Goal: Complete application form

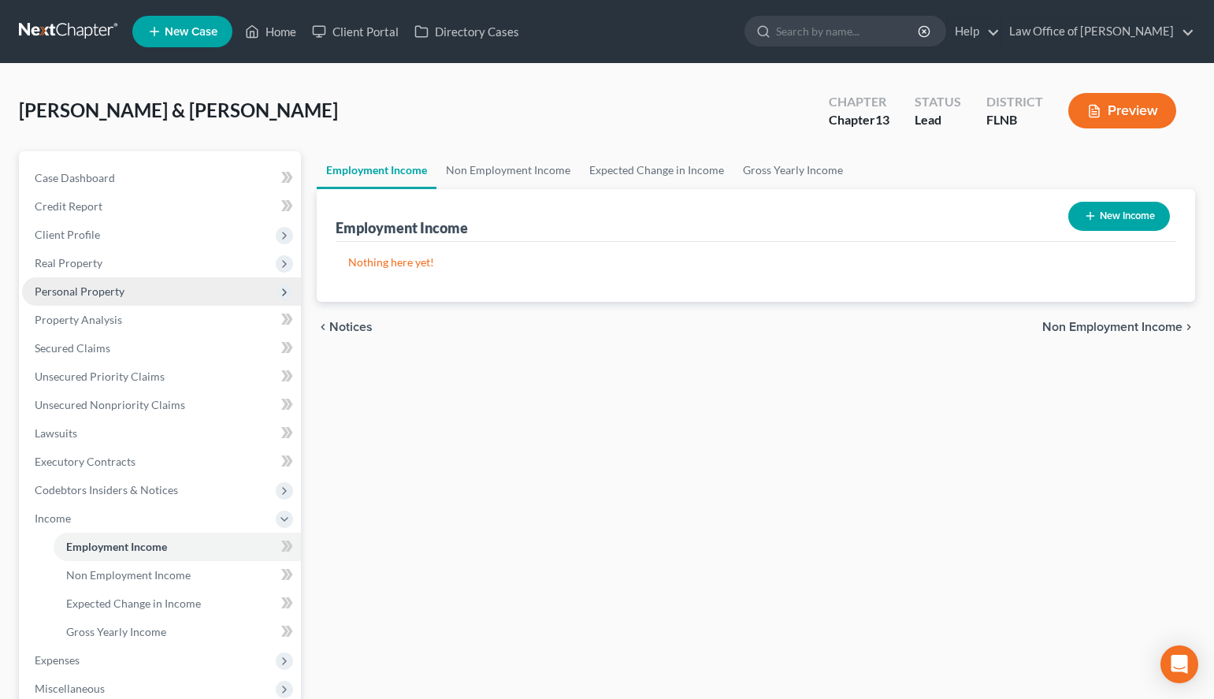
click at [221, 295] on span "Personal Property" at bounding box center [161, 291] width 279 height 28
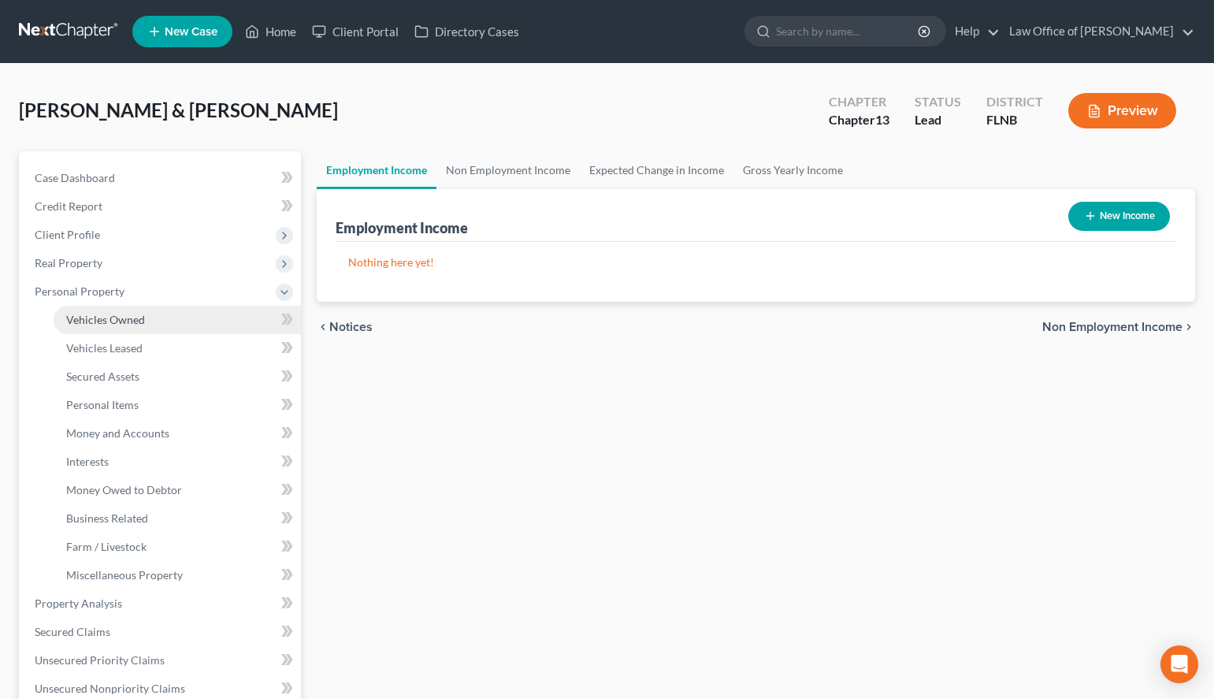
click at [221, 324] on link "Vehicles Owned" at bounding box center [177, 320] width 247 height 28
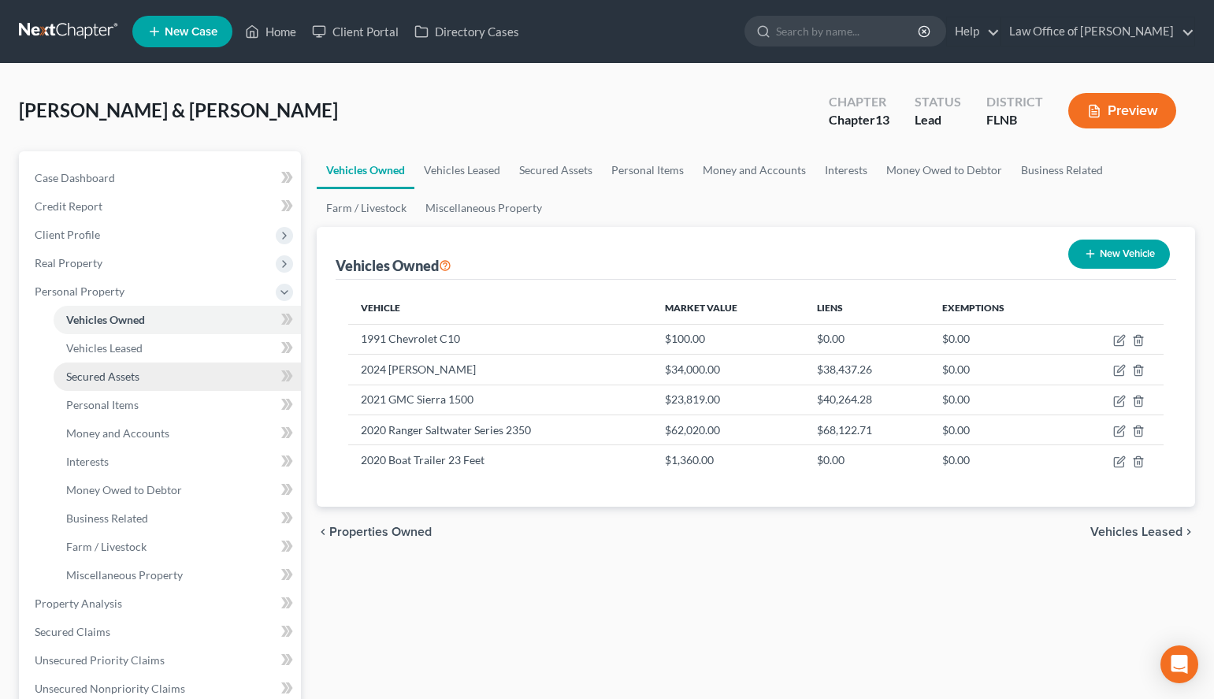
click at [224, 380] on link "Secured Assets" at bounding box center [177, 376] width 247 height 28
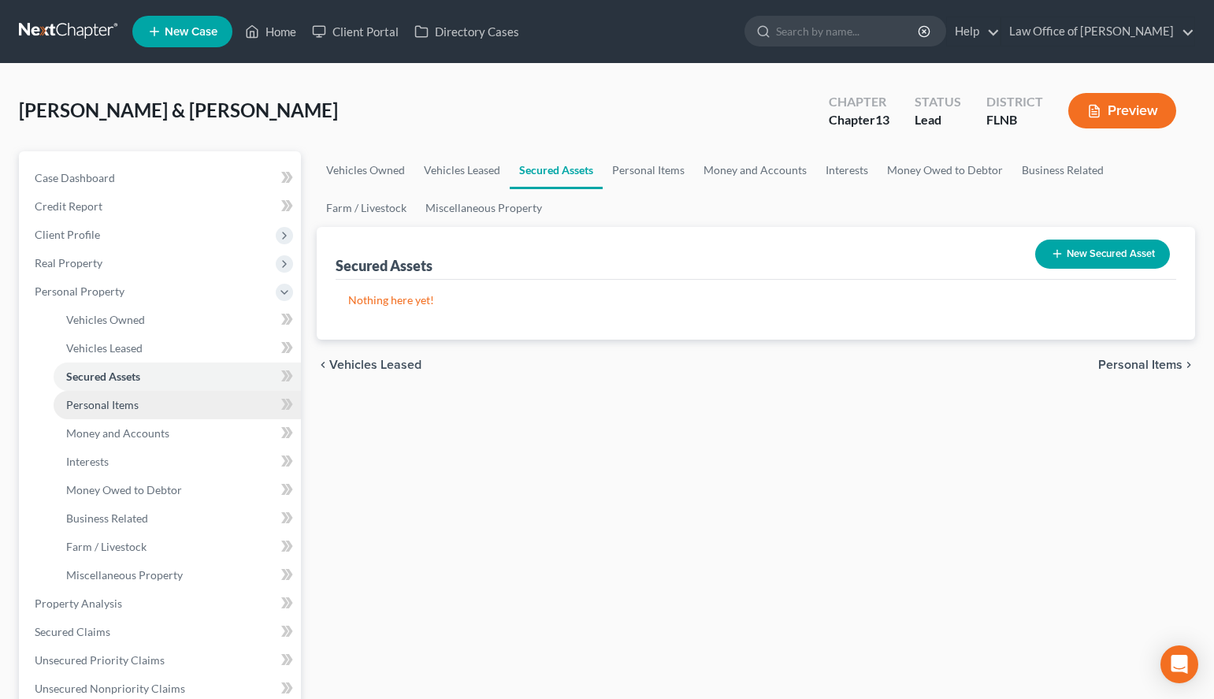
click at [220, 403] on link "Personal Items" at bounding box center [177, 405] width 247 height 28
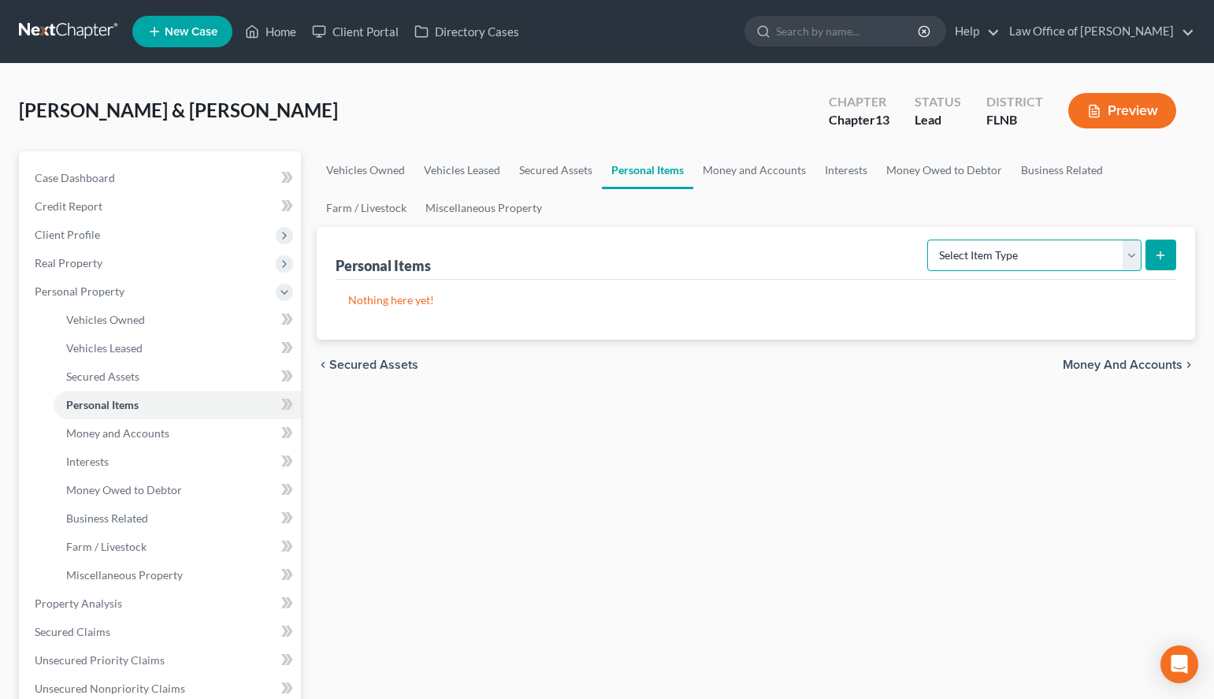
click at [927, 239] on select "Select Item Type Clothing (A/B: 11) Collectibles Of Value (A/B: 8) Electronics …" at bounding box center [1034, 255] width 214 height 32
select select "household_goods"
click option "Household Goods (A/B: 6)" at bounding box center [0, 0] width 0 height 0
click at [1162, 258] on icon "submit" at bounding box center [1160, 255] width 13 height 13
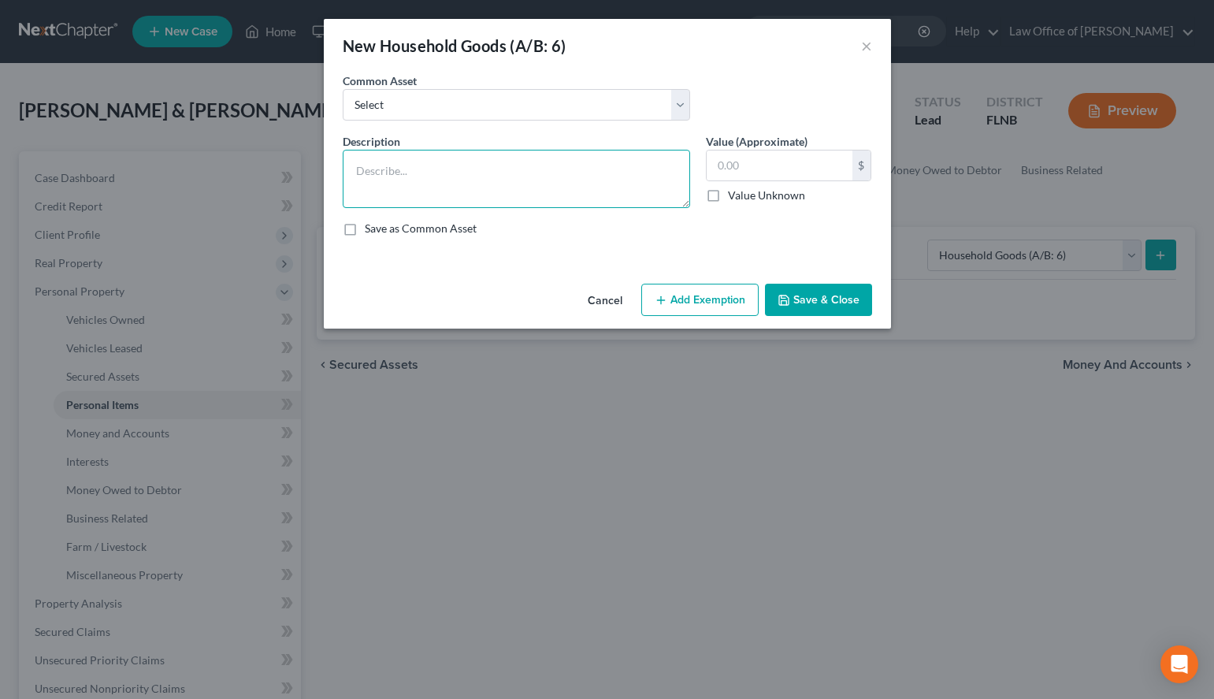
click at [593, 176] on textarea at bounding box center [516, 179] width 347 height 58
paste textarea "Kitchenware: Plates $16.66 Bowls $16.66 Cups $16.66 Cookware/Pots $100.00 Cutle…"
type textarea "Kitchenware: Plates $16.66 Bowls $16.66 Cups $16.66 Cookware/Pots $100.00 Cutle…"
click at [365, 236] on label "Save as Common Asset" at bounding box center [421, 229] width 112 height 16
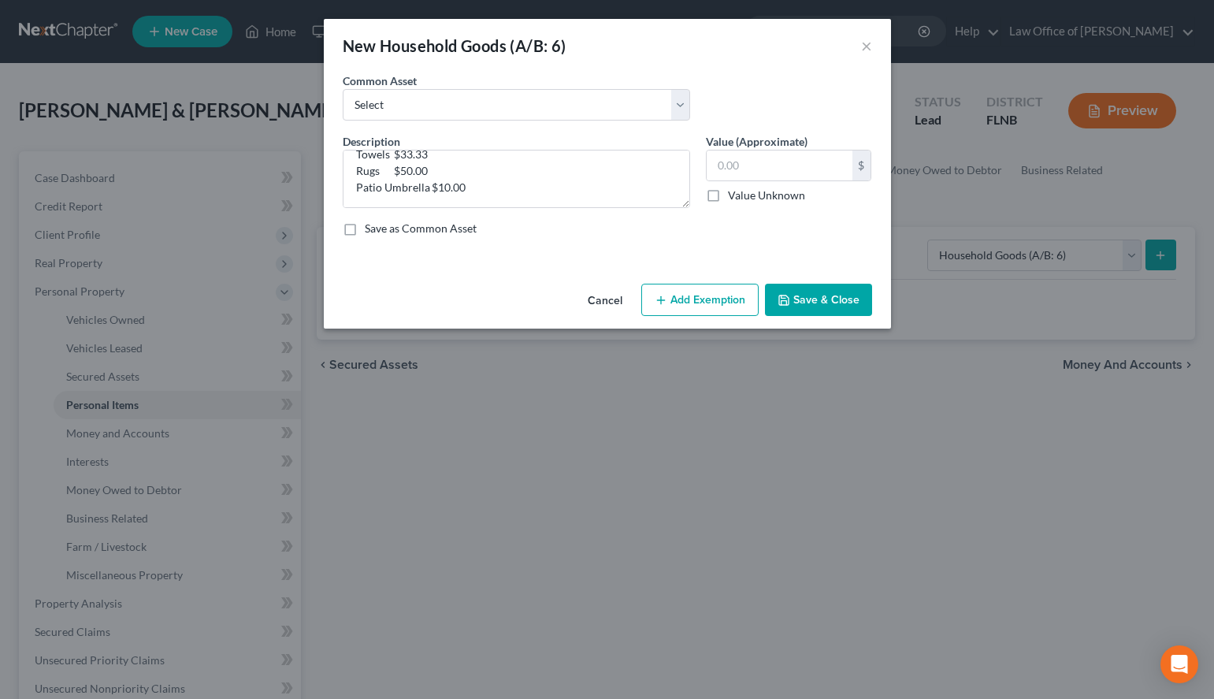
click at [371, 231] on input "Save as Common Asset" at bounding box center [376, 226] width 10 height 10
checkbox input "true"
click at [753, 173] on input "text" at bounding box center [780, 165] width 146 height 30
click at [766, 158] on input "text" at bounding box center [780, 165] width 146 height 30
type input "1,119.97"
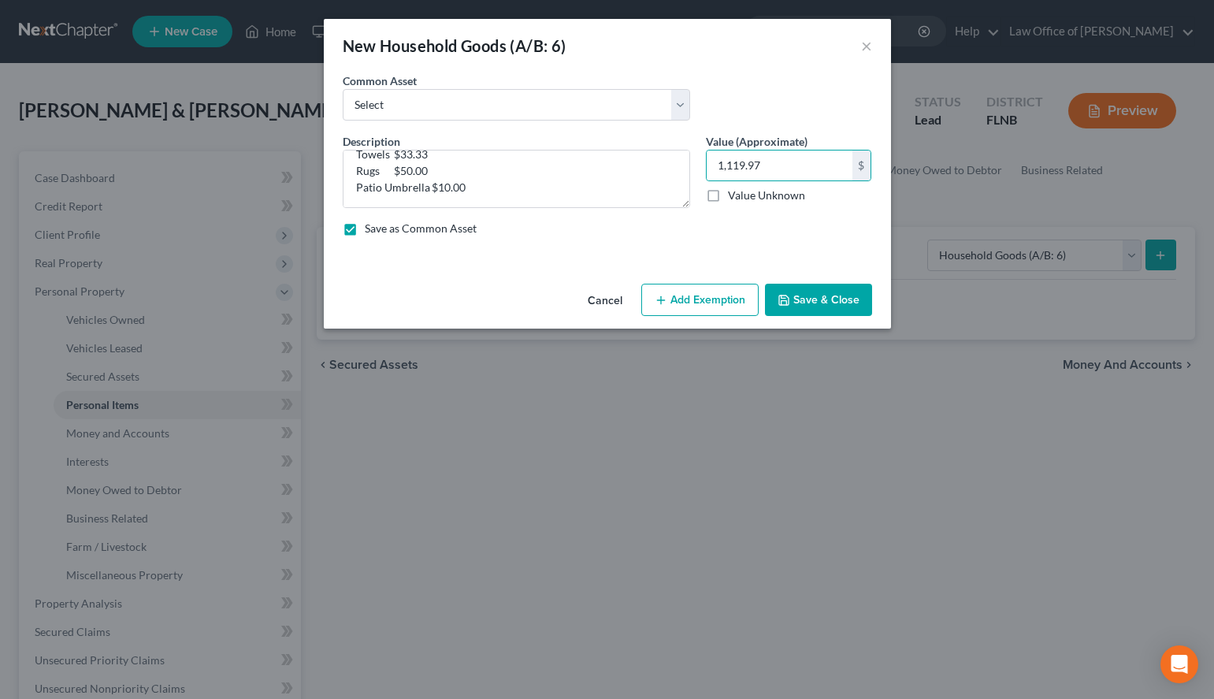
click at [832, 312] on button "Save & Close" at bounding box center [818, 300] width 107 height 33
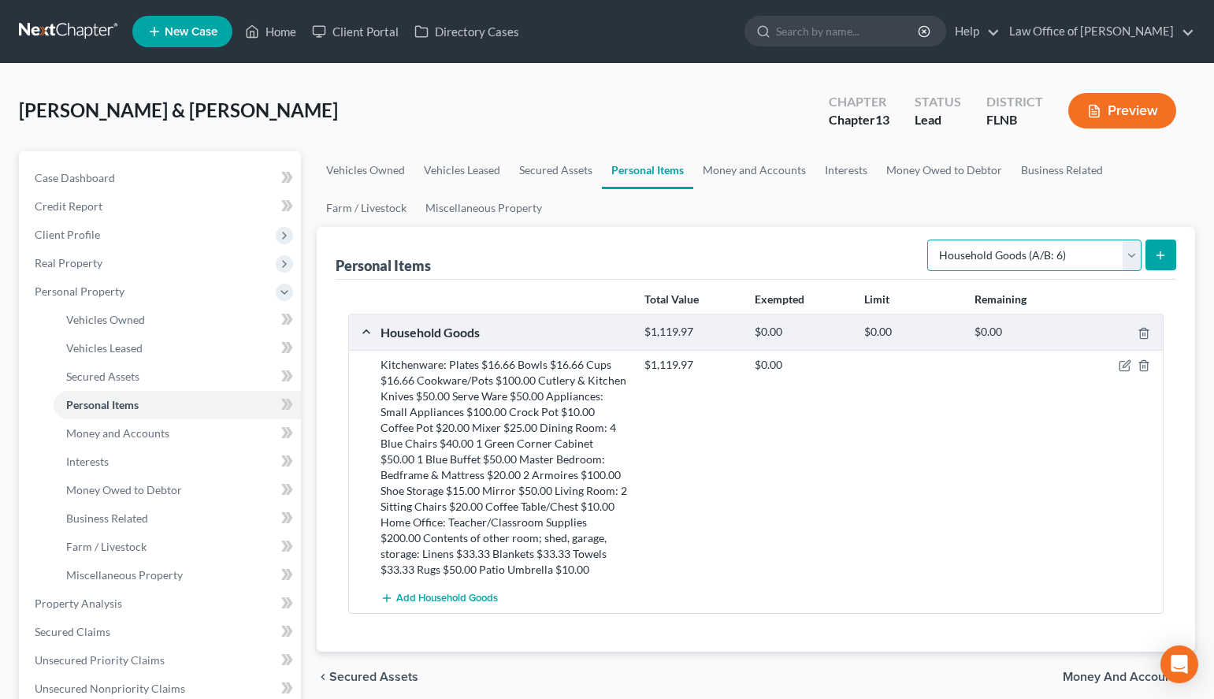
click at [927, 239] on select "Select Item Type Clothing (A/B: 11) Collectibles Of Value (A/B: 8) Electronics …" at bounding box center [1034, 255] width 214 height 32
select select "electronics"
click option "Electronics (A/B: 7)" at bounding box center [0, 0] width 0 height 0
click at [1144, 255] on form "Select Item Type Clothing (A/B: 11) Collectibles Of Value (A/B: 8) Electronics …" at bounding box center [1051, 255] width 249 height 32
click at [1152, 255] on button "submit" at bounding box center [1160, 254] width 31 height 31
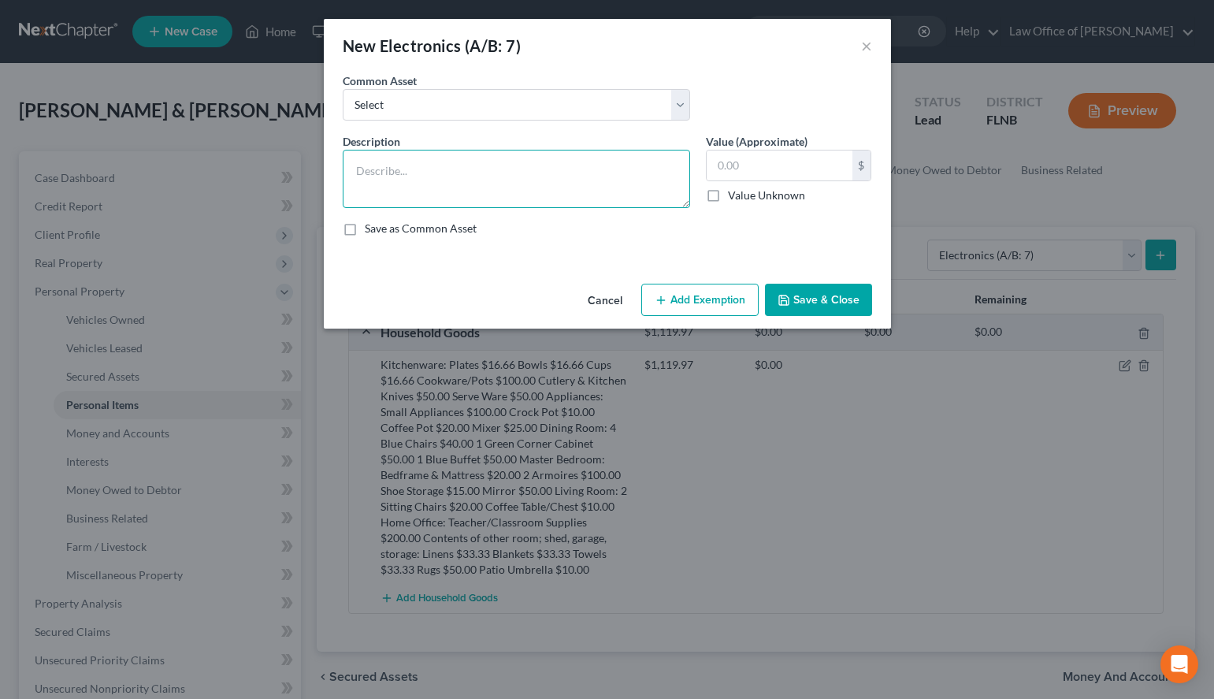
click at [476, 182] on textarea at bounding box center [516, 179] width 347 height 58
paste textarea "2 Apple Cell Phones $50.00 2 Tower Fans $20.00"
type textarea "2 Apple Cell Phones $50.00 2 Tower Fans $20.00"
click at [424, 238] on div "Description * 2 Apple Cell Phones $50.00 2 Tower Fans $20.00 Value (Approximate…" at bounding box center [607, 191] width 545 height 116
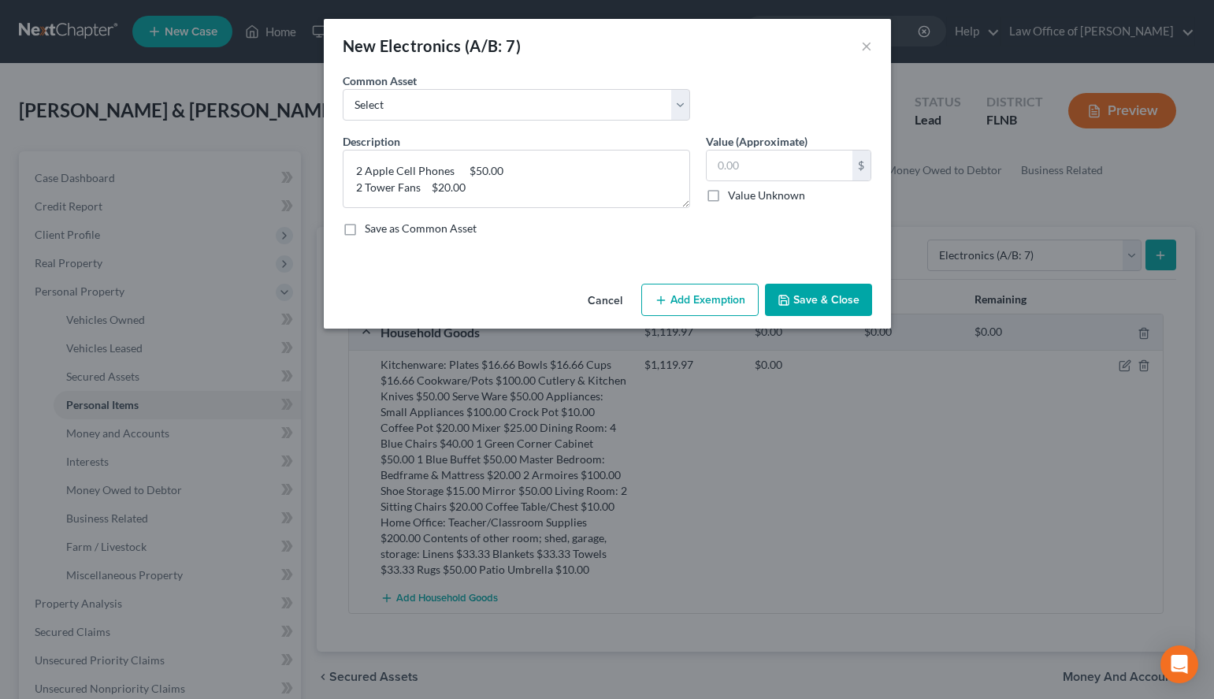
click at [365, 226] on label "Save as Common Asset" at bounding box center [421, 229] width 112 height 16
click at [371, 226] on input "Save as Common Asset" at bounding box center [376, 226] width 10 height 10
checkbox input "true"
click at [737, 165] on input "text" at bounding box center [780, 165] width 146 height 30
type input "70.00"
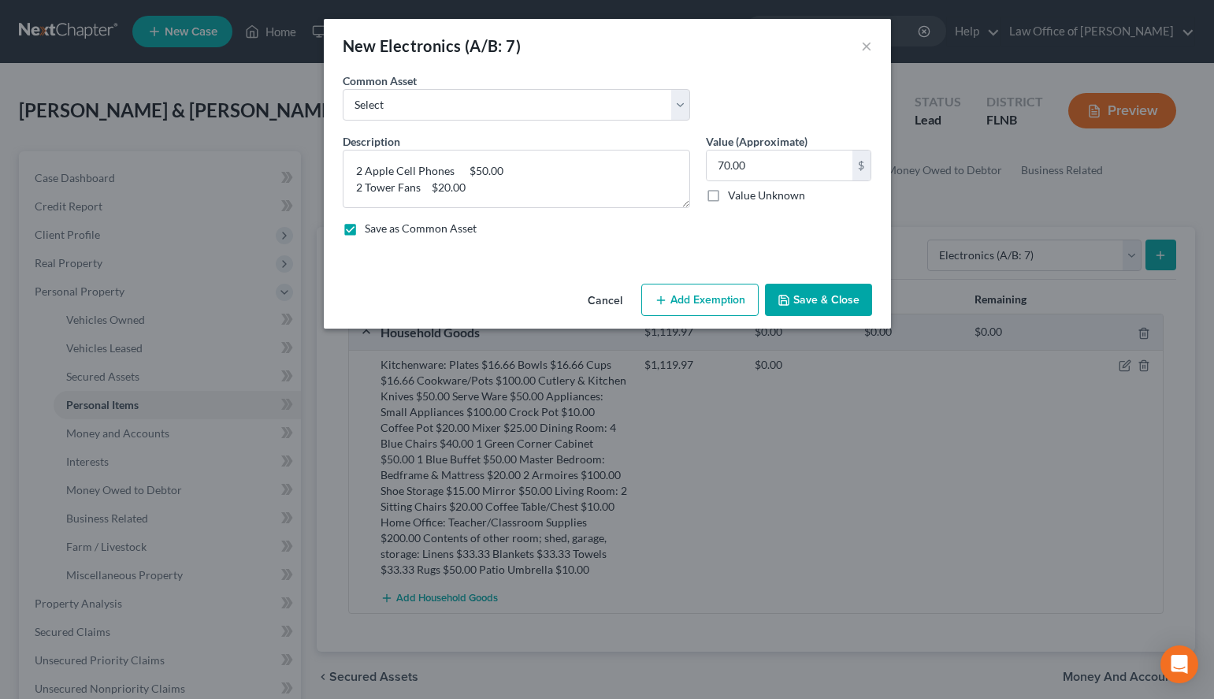
click at [793, 300] on button "Save & Close" at bounding box center [818, 300] width 107 height 33
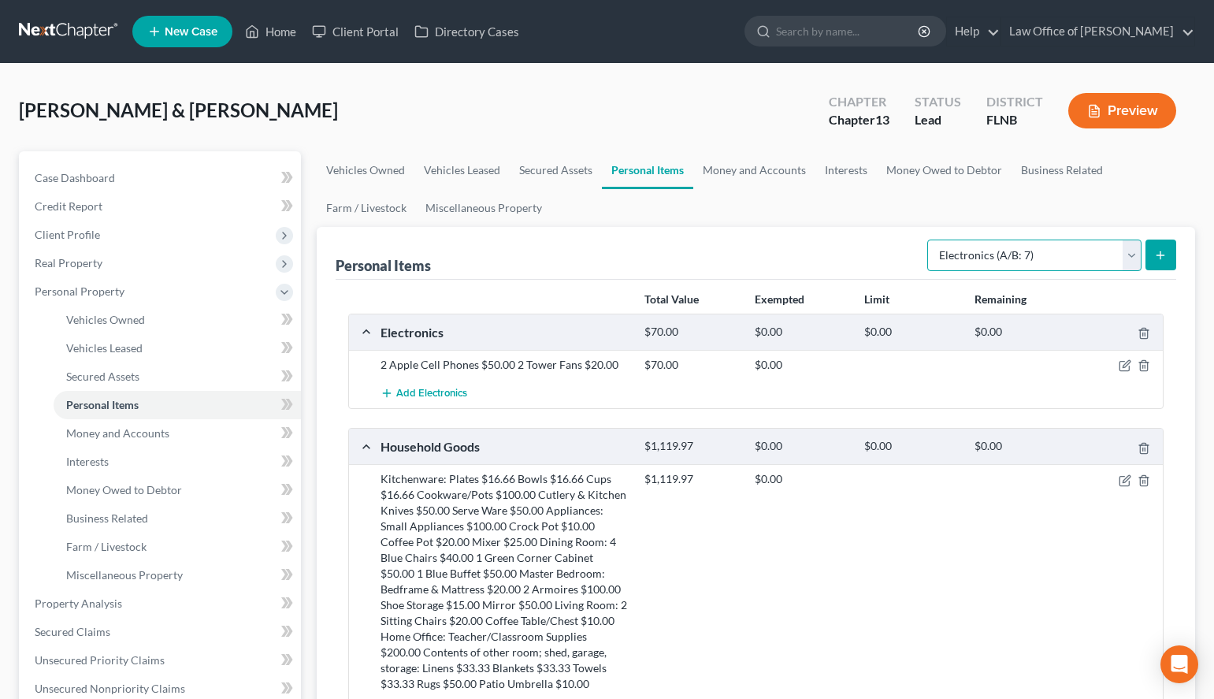
click at [927, 239] on select "Select Item Type Clothing (A/B: 11) Collectibles Of Value (A/B: 8) Electronics …" at bounding box center [1034, 255] width 214 height 32
select select "sports_and_hobby_equipment"
click option "Sports & Hobby Equipment (A/B: 9)" at bounding box center [0, 0] width 0 height 0
click at [1155, 256] on icon "submit" at bounding box center [1160, 255] width 13 height 13
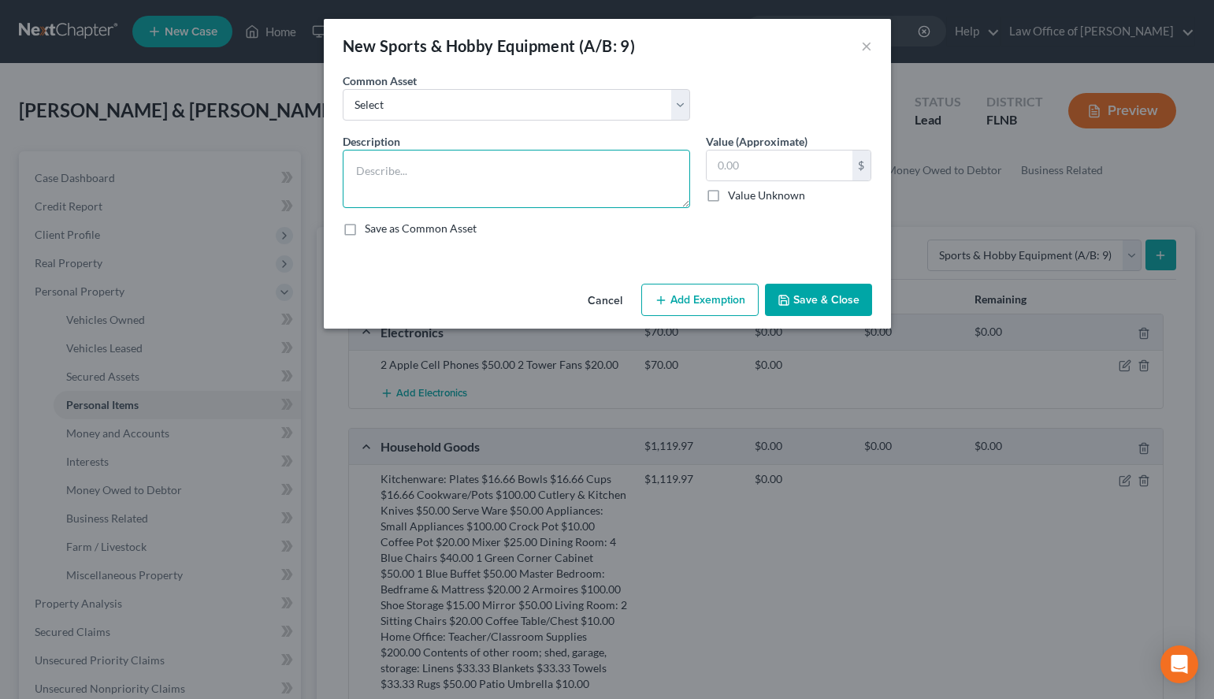
click at [470, 169] on textarea at bounding box center [516, 179] width 347 height 58
paste textarea "Fishing Poles/Net"
type textarea "Fishing Poles/Net"
click at [395, 227] on label "Save as Common Asset" at bounding box center [421, 229] width 112 height 16
click at [381, 227] on input "Save as Common Asset" at bounding box center [376, 226] width 10 height 10
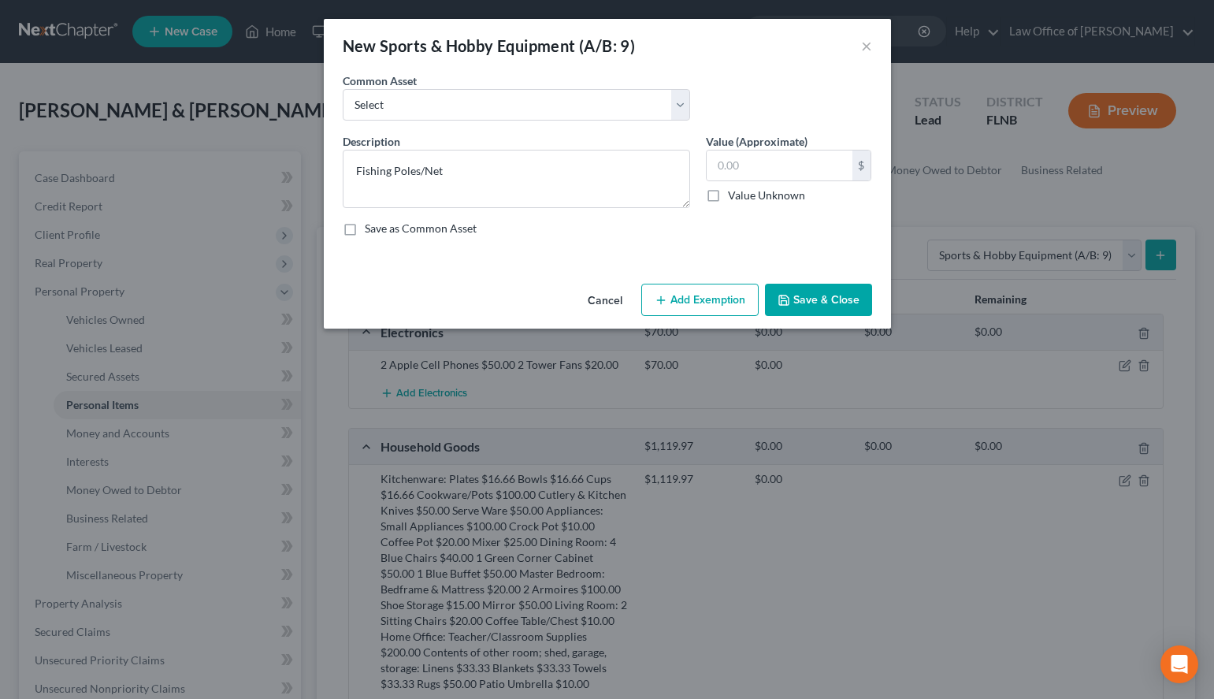
checkbox input "true"
click at [771, 161] on input "text" at bounding box center [780, 165] width 146 height 30
type input "100.00"
click at [856, 311] on button "Save & Close" at bounding box center [818, 300] width 107 height 33
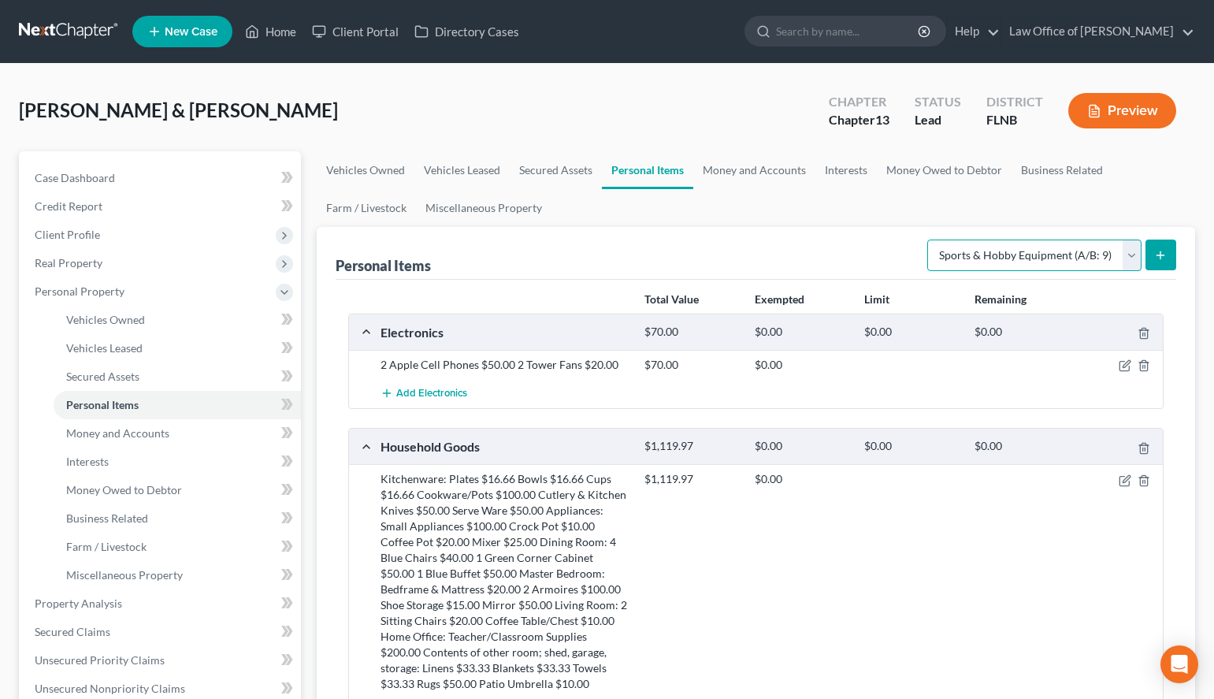
click at [927, 239] on select "Select Item Type Clothing (A/B: 11) Collectibles Of Value (A/B: 8) Electronics …" at bounding box center [1034, 255] width 214 height 32
select select "clothing"
click option "Clothing (A/B: 11)" at bounding box center [0, 0] width 0 height 0
click at [1165, 247] on button "submit" at bounding box center [1160, 254] width 31 height 31
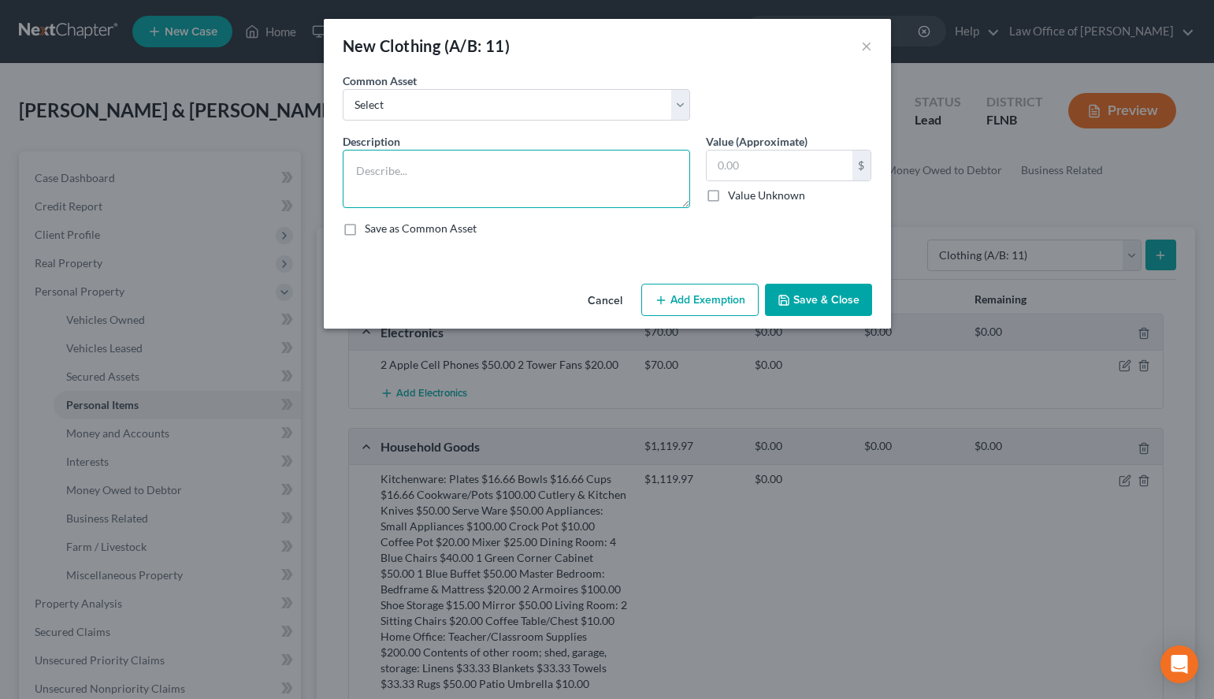
click at [387, 186] on textarea at bounding box center [516, 179] width 347 height 58
paste textarea "Women’s Clothing $300.00 Men’s Clothing $150.00"
type textarea "Women’s Clothing $300.00 Men’s Clothing $150.00"
click at [391, 237] on div "Description * Women’s Clothing $300.00 Men’s Clothing $150.00 Value (Approximat…" at bounding box center [607, 191] width 545 height 116
click at [391, 222] on label "Save as Common Asset" at bounding box center [421, 229] width 112 height 16
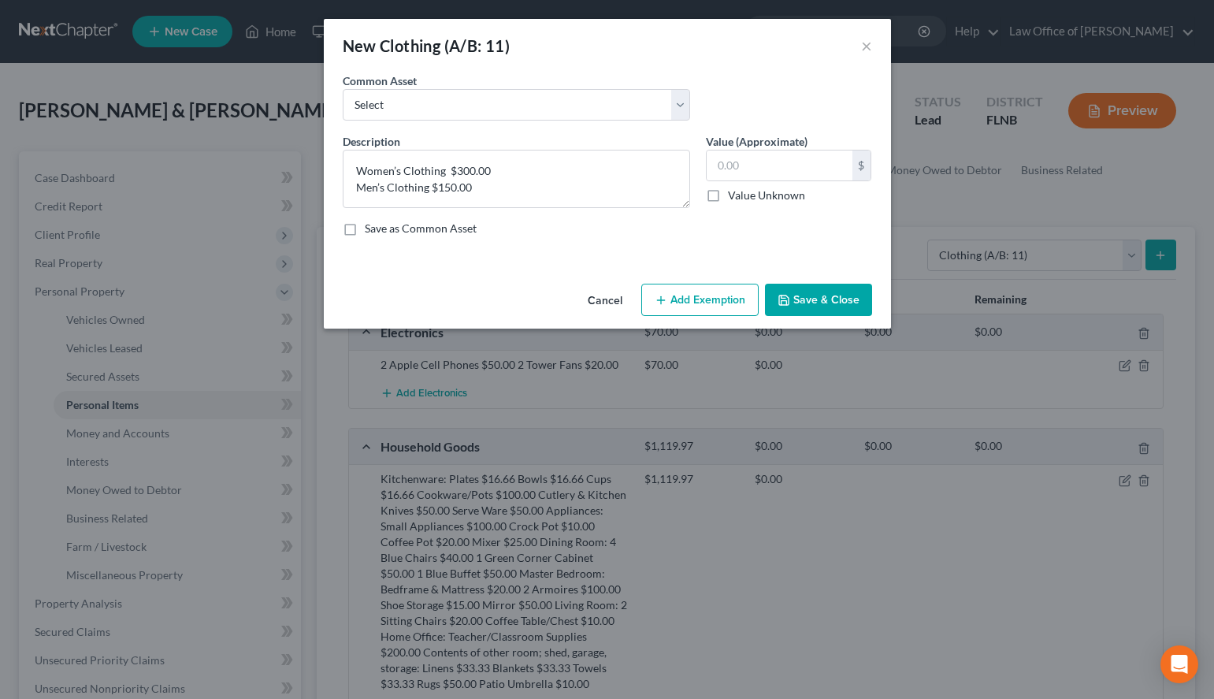
click at [381, 222] on input "Save as Common Asset" at bounding box center [376, 226] width 10 height 10
checkbox input "true"
click at [727, 170] on input "text" at bounding box center [780, 165] width 146 height 30
type input "450.00"
click at [859, 310] on button "Save & Close" at bounding box center [818, 300] width 107 height 33
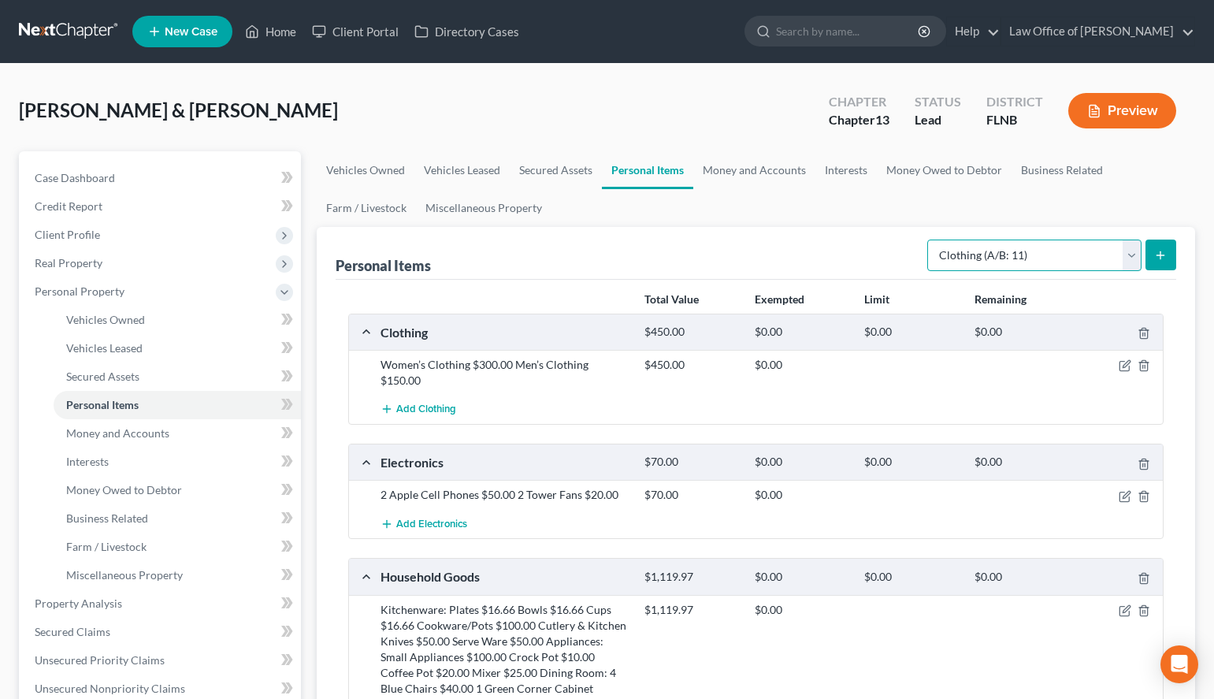
click at [927, 239] on select "Select Item Type Clothing (A/B: 11) Collectibles Of Value (A/B: 8) Electronics …" at bounding box center [1034, 255] width 214 height 32
select select "jewelry"
click option "Jewelry (A/B: 12)" at bounding box center [0, 0] width 0 height 0
click at [1167, 242] on button "submit" at bounding box center [1160, 254] width 31 height 31
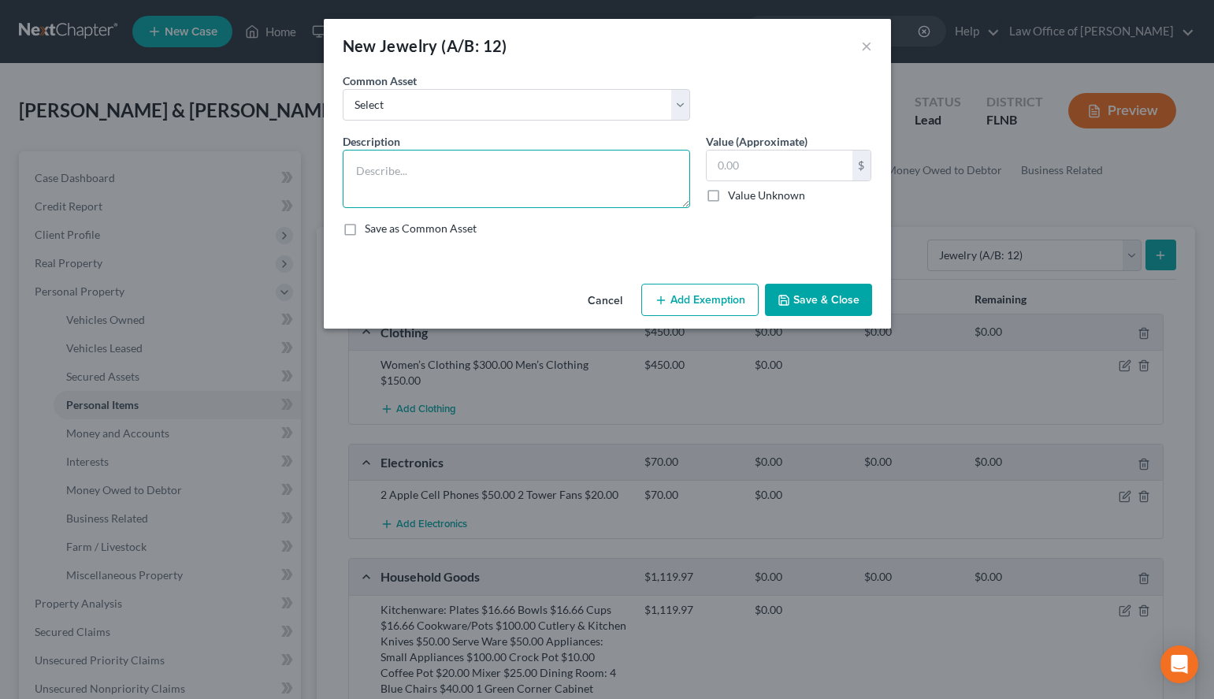
click at [604, 169] on textarea at bounding box center [516, 179] width 347 height 58
paste textarea "All Costume Jewelry $50.00 Wedding Rings $200.00 Earrings $100.00"
type textarea "All Costume Jewelry $50.00 Wedding Rings $200.00 Earrings $100.00"
click at [429, 221] on label "Save as Common Asset" at bounding box center [421, 229] width 112 height 16
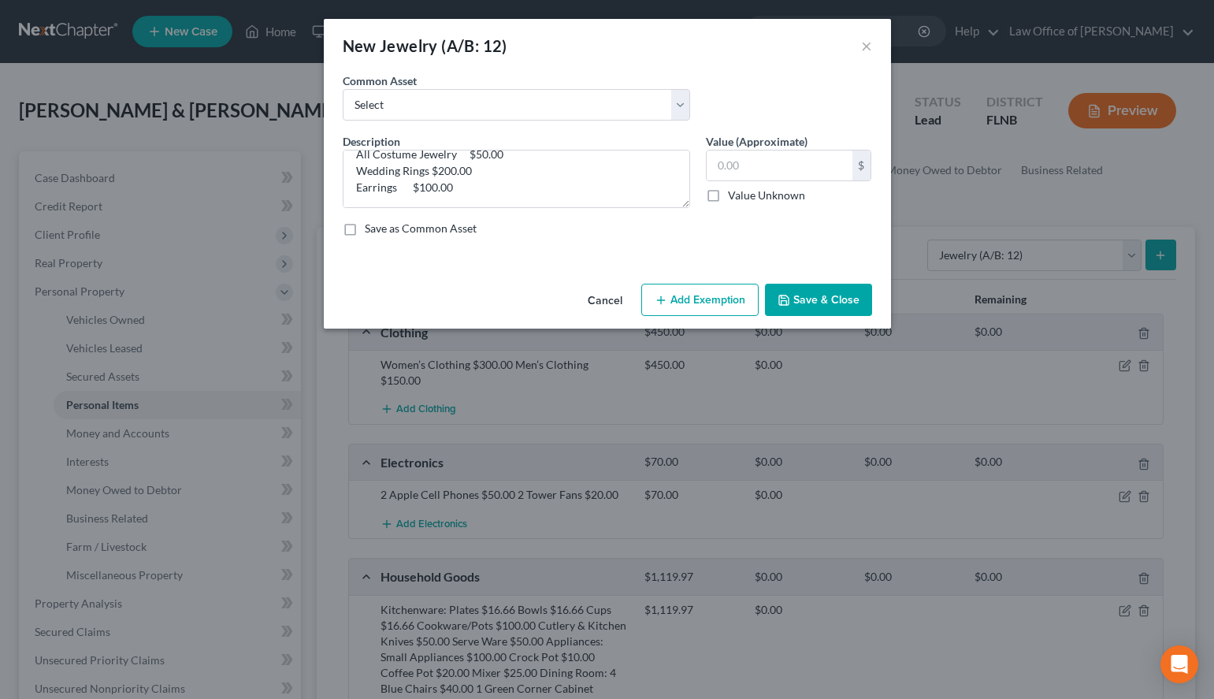
click at [381, 221] on input "Save as Common Asset" at bounding box center [376, 226] width 10 height 10
checkbox input "true"
click at [822, 163] on input "text" at bounding box center [780, 165] width 146 height 30
click at [766, 169] on input "text" at bounding box center [780, 165] width 146 height 30
type input "350.00"
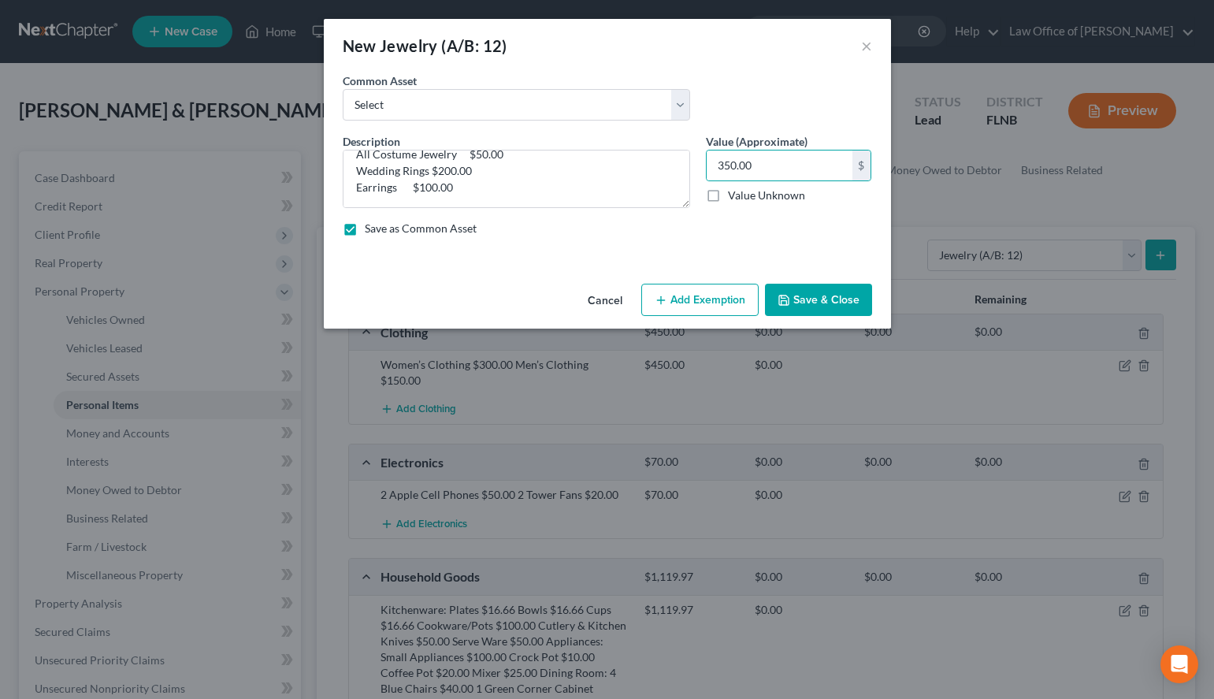
click at [844, 302] on button "Save & Close" at bounding box center [818, 300] width 107 height 33
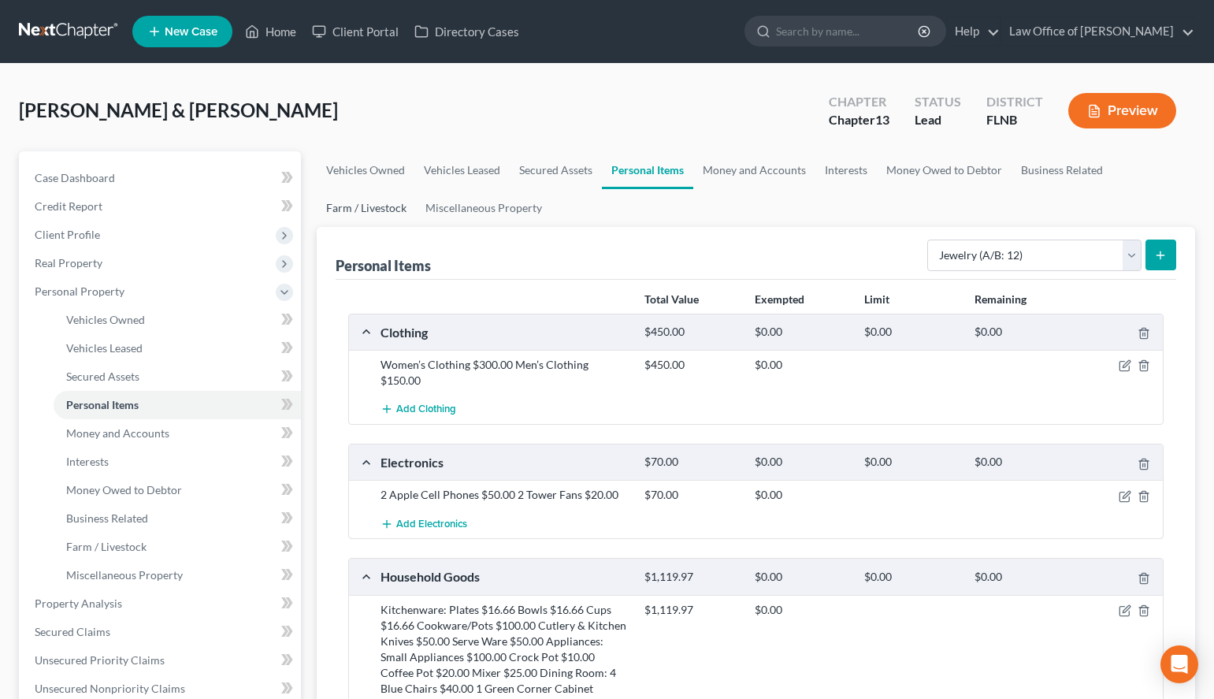
click at [336, 210] on link "Farm / Livestock" at bounding box center [366, 208] width 99 height 38
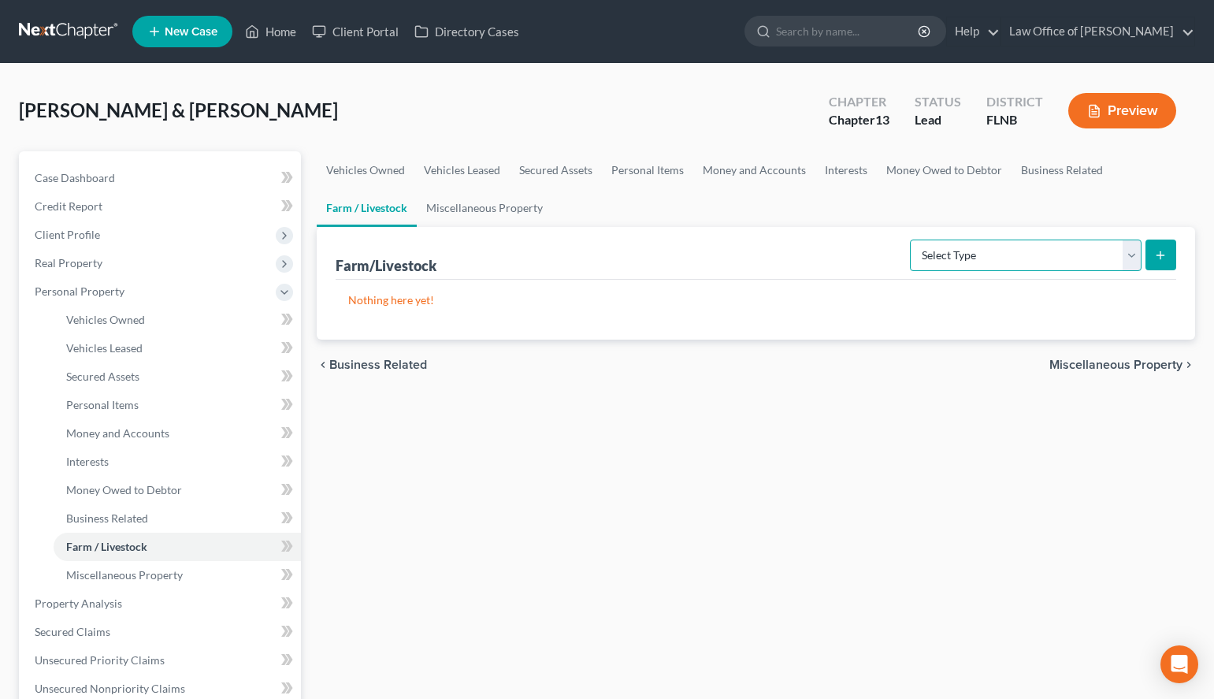
click at [910, 239] on select "Select Type Animals & Livestock (A/B: 47) Crops: Growing or Harvested (A/B: 48)…" at bounding box center [1026, 255] width 232 height 32
select select "animals"
click option "Animals & Livestock (A/B: 47)" at bounding box center [0, 0] width 0 height 0
click at [1166, 258] on icon "submit" at bounding box center [1160, 255] width 13 height 13
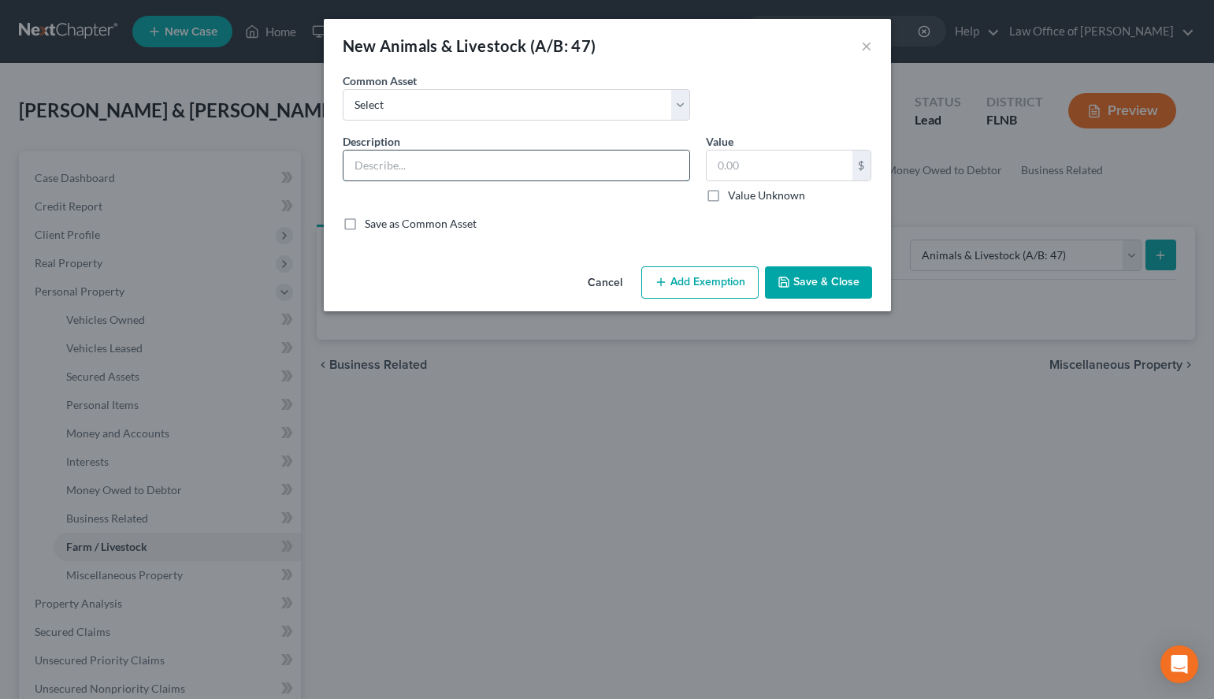
click at [481, 163] on input "text" at bounding box center [516, 165] width 346 height 30
click at [647, 173] on input "text" at bounding box center [516, 165] width 346 height 30
paste input "Chickens & 2 Rooster’s - Maybelle, [PERSON_NAME], [PERSON_NAME], [PERSON_NAME]"
click at [685, 168] on input "Chickens & 2 Rooster’s - Maybelle, [PERSON_NAME], [PERSON_NAME], [PERSON_NAME]" at bounding box center [516, 165] width 346 height 30
paste input "Rooster/Belle"
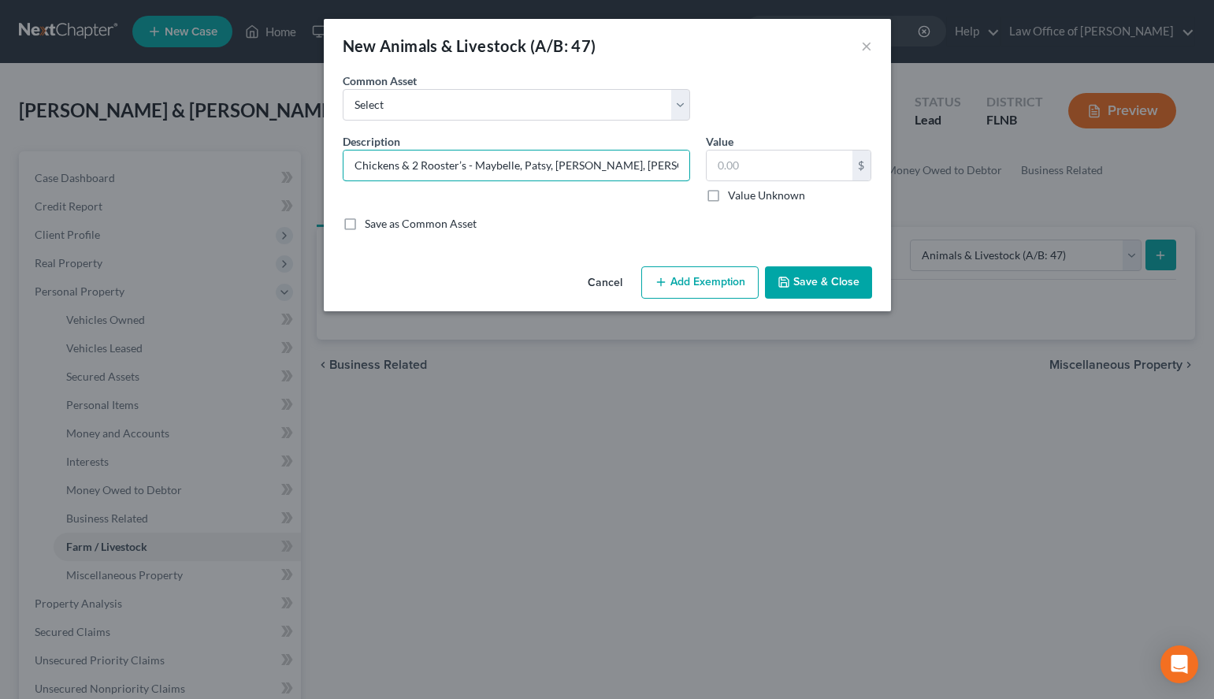
scroll to position [0, 46]
type input "Chickens & 2 Rooster’s - Maybelle, Patsy, [PERSON_NAME], [PERSON_NAME], Rooster…"
click at [739, 154] on input "text" at bounding box center [780, 165] width 146 height 30
type input "200.00"
click at [436, 224] on label "Save as Common Asset" at bounding box center [421, 224] width 112 height 16
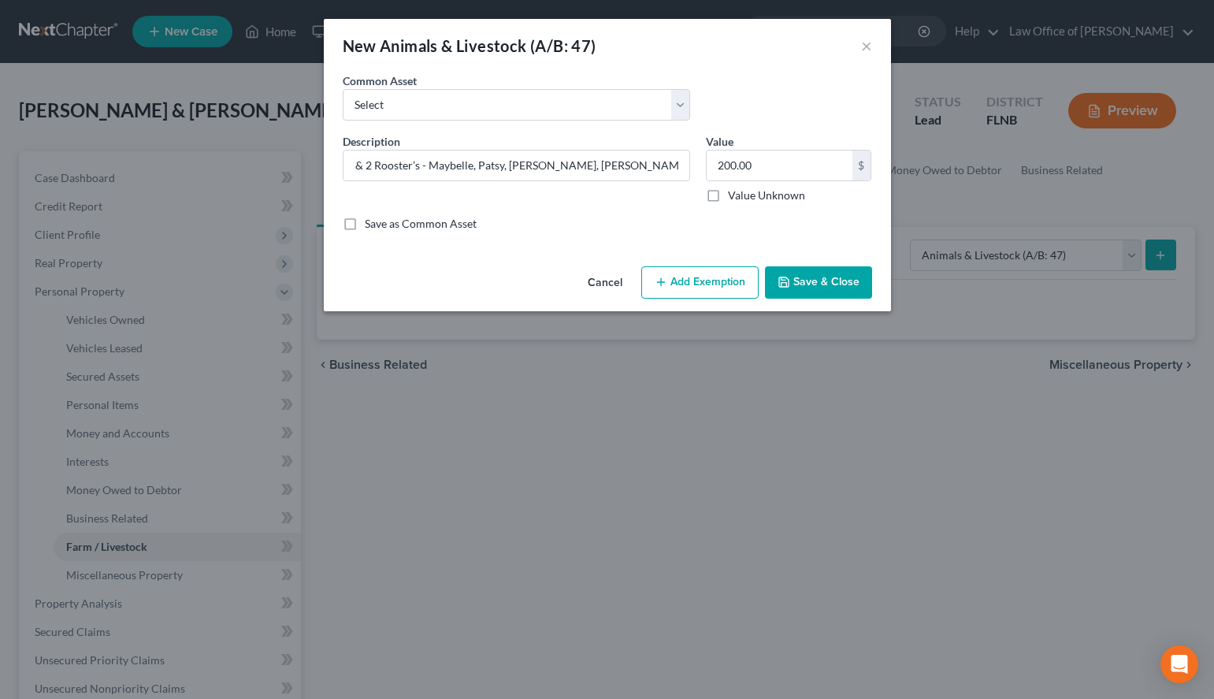
click at [381, 224] on input "Save as Common Asset" at bounding box center [376, 221] width 10 height 10
checkbox input "true"
click at [807, 276] on button "Save & Close" at bounding box center [818, 282] width 107 height 33
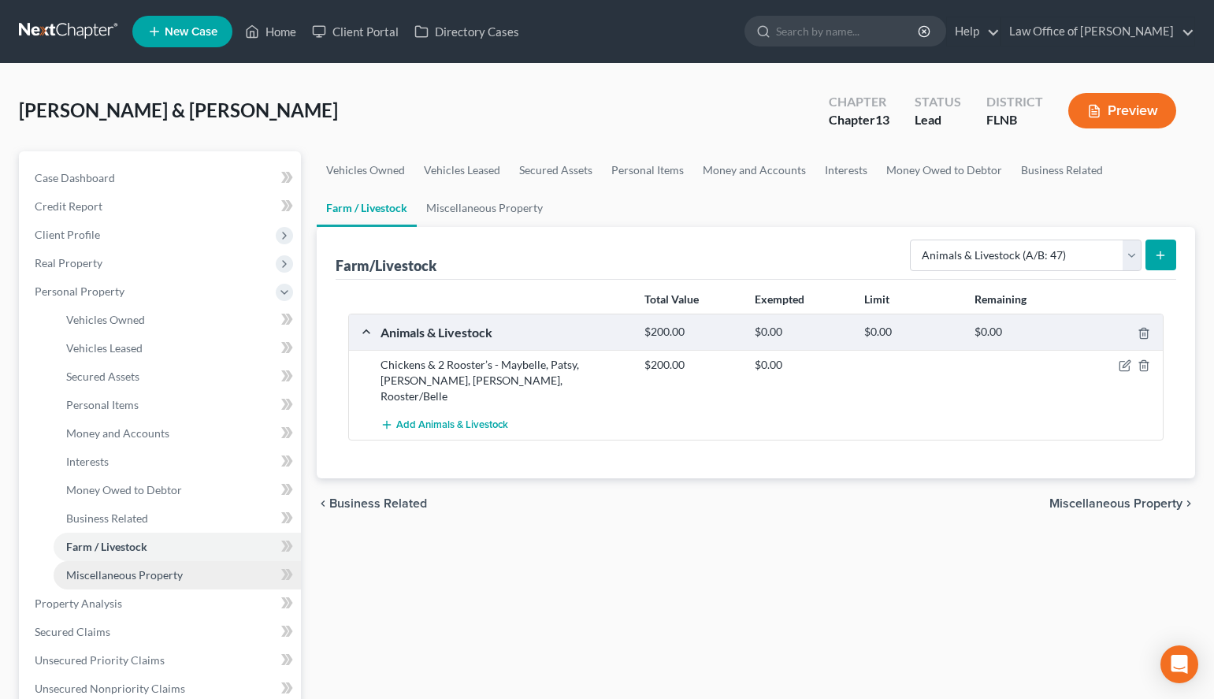
click at [216, 564] on link "Miscellaneous Property" at bounding box center [177, 575] width 247 height 28
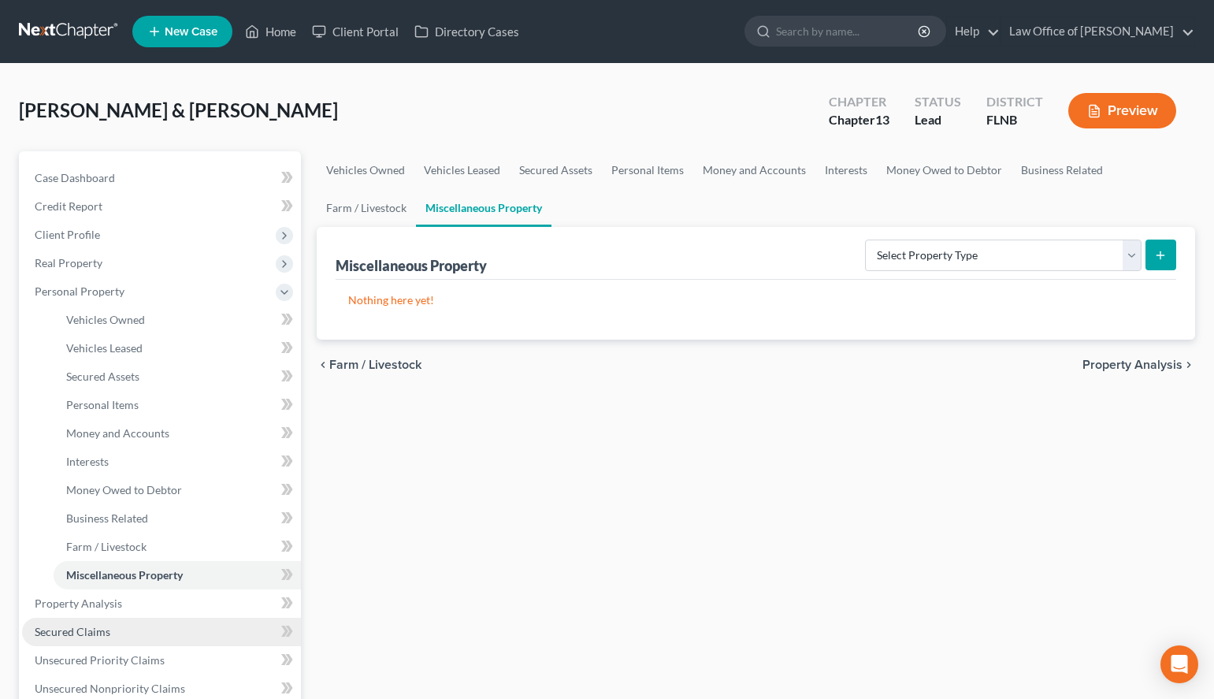
click at [193, 636] on link "Secured Claims" at bounding box center [161, 632] width 279 height 28
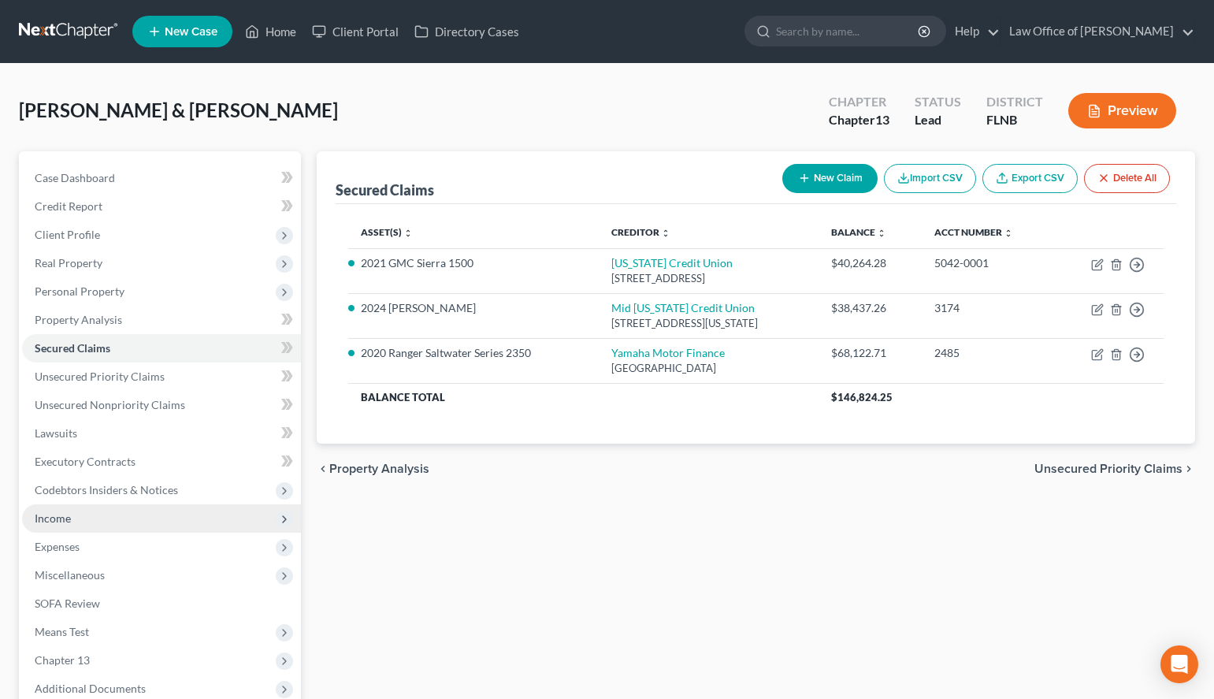
click at [197, 531] on span "Income" at bounding box center [161, 518] width 279 height 28
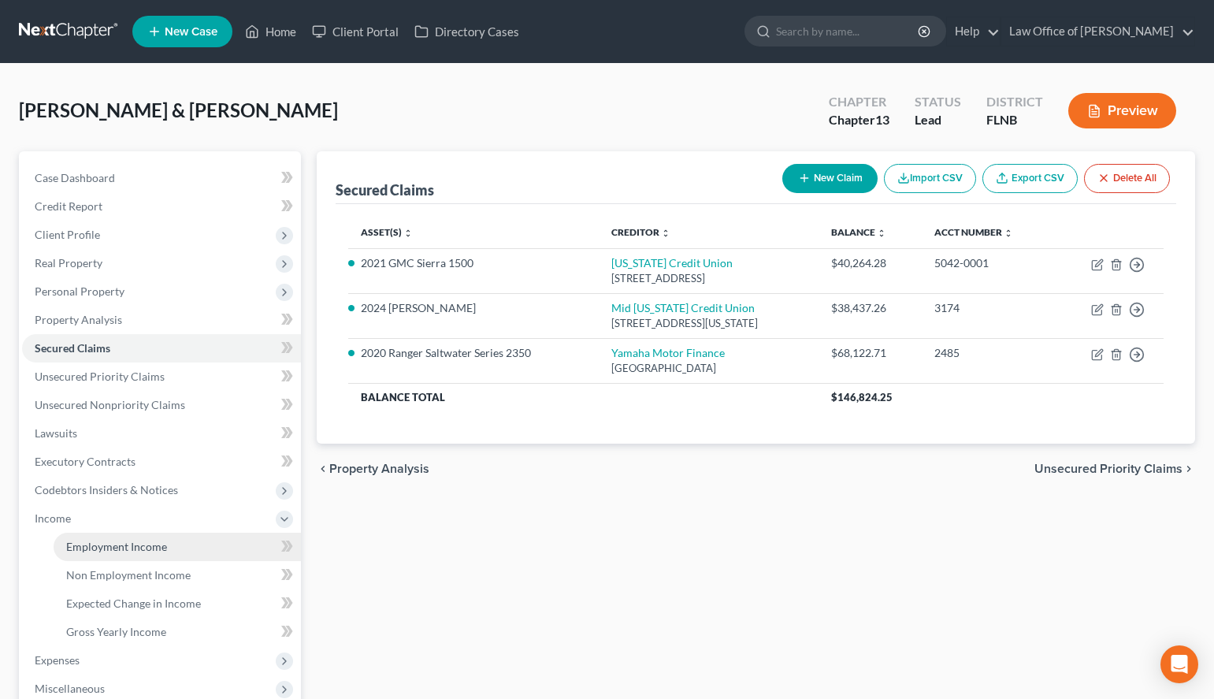
click at [206, 547] on link "Employment Income" at bounding box center [177, 546] width 247 height 28
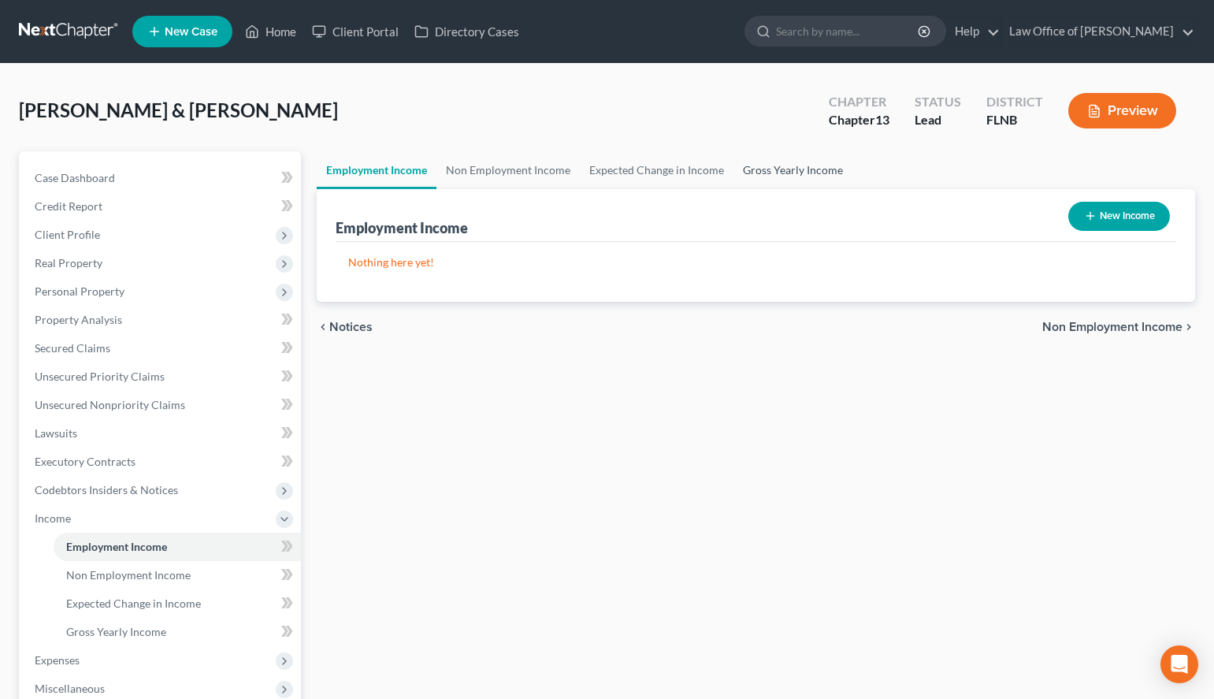
click at [778, 167] on link "Gross Yearly Income" at bounding box center [792, 170] width 119 height 38
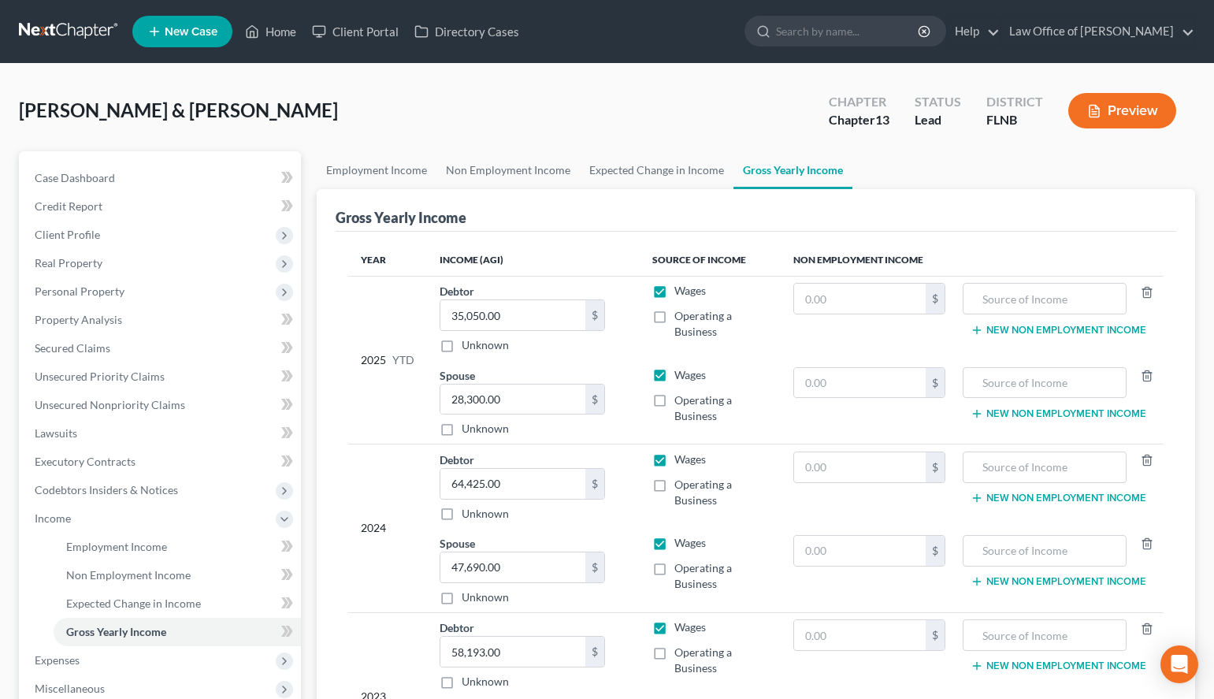
click at [1204, 336] on div "[PERSON_NAME] & [PERSON_NAME] Upgraded Chapter Chapter 13 Status Lead District …" at bounding box center [607, 507] width 1214 height 887
click at [103, 543] on span "Employment Income" at bounding box center [116, 546] width 101 height 13
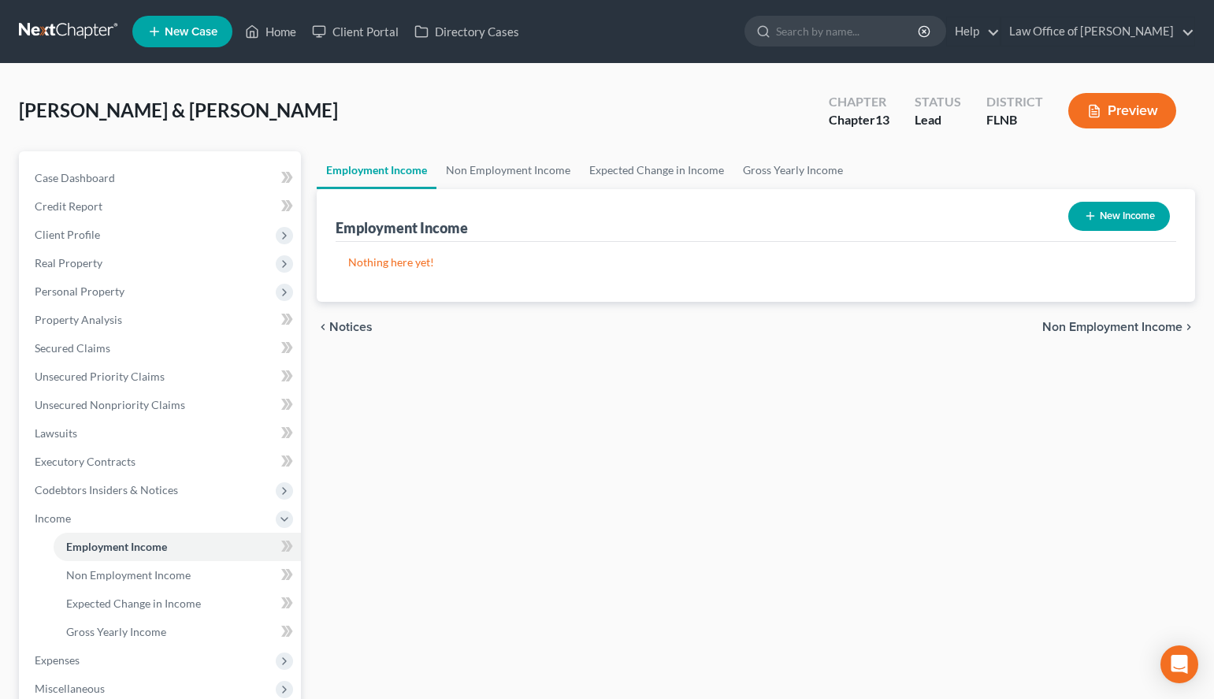
click at [1191, 403] on div "Employment Income Non Employment Income Expected Change in Income Gross Yearly …" at bounding box center [756, 535] width 894 height 768
click at [19, 35] on link at bounding box center [69, 31] width 101 height 28
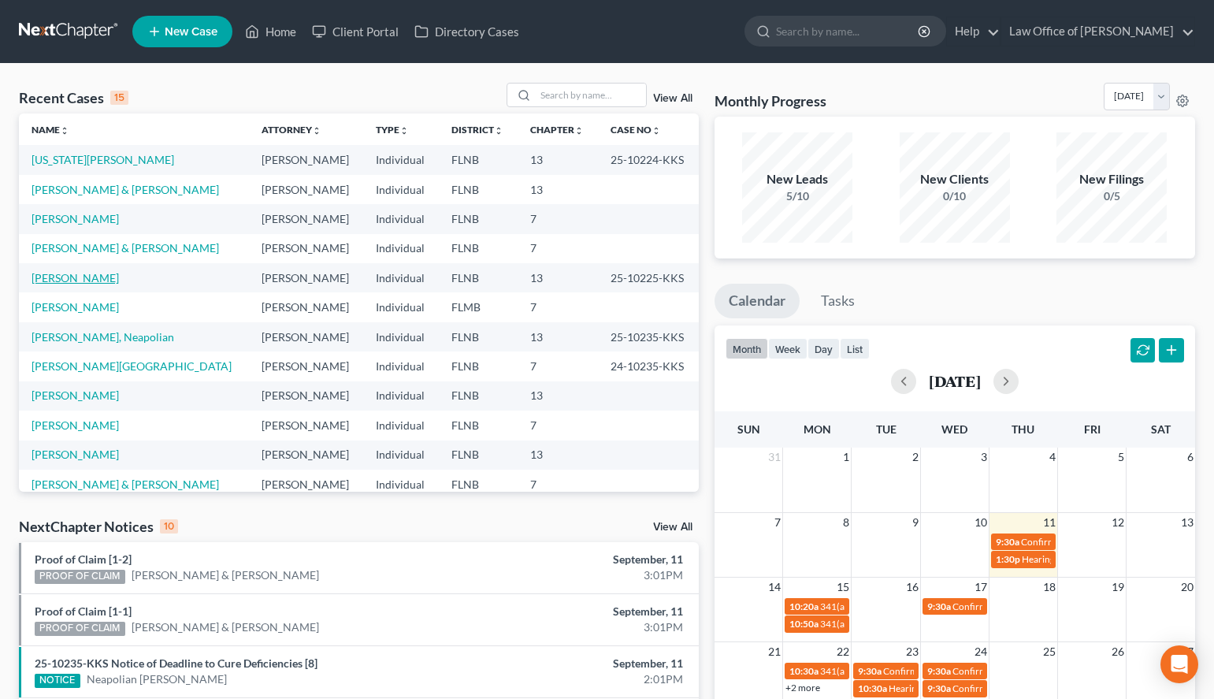
click at [79, 280] on link "Barfield, William" at bounding box center [75, 277] width 87 height 13
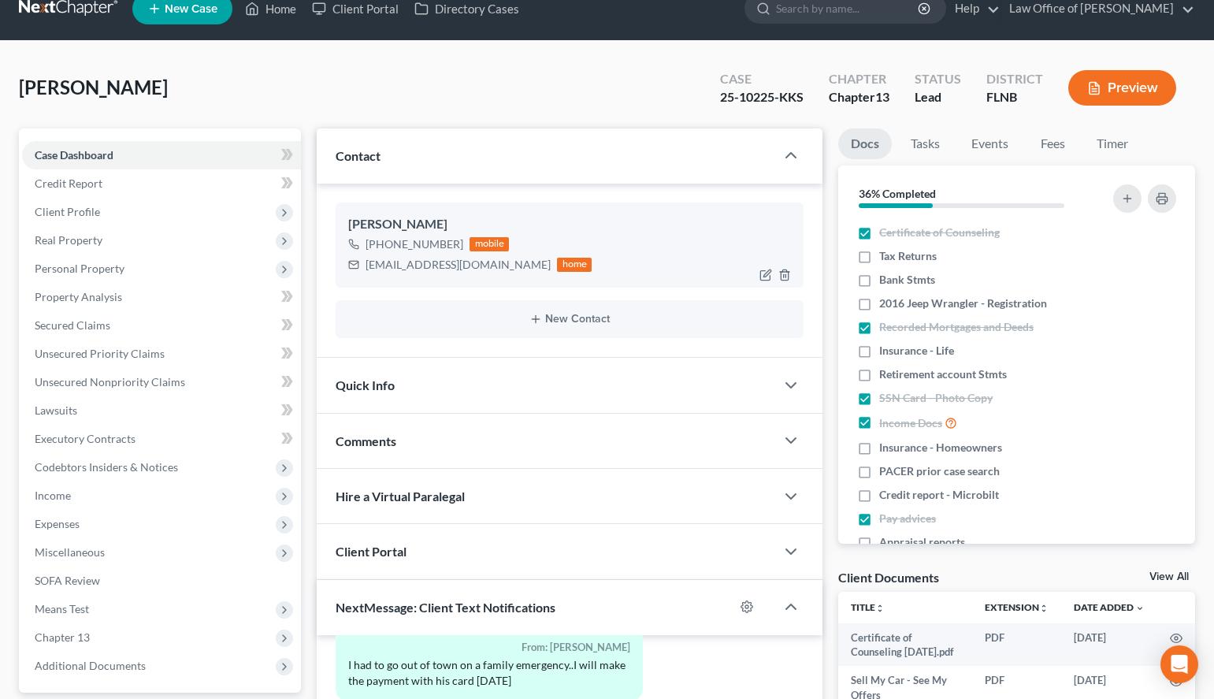
scroll to position [371, 0]
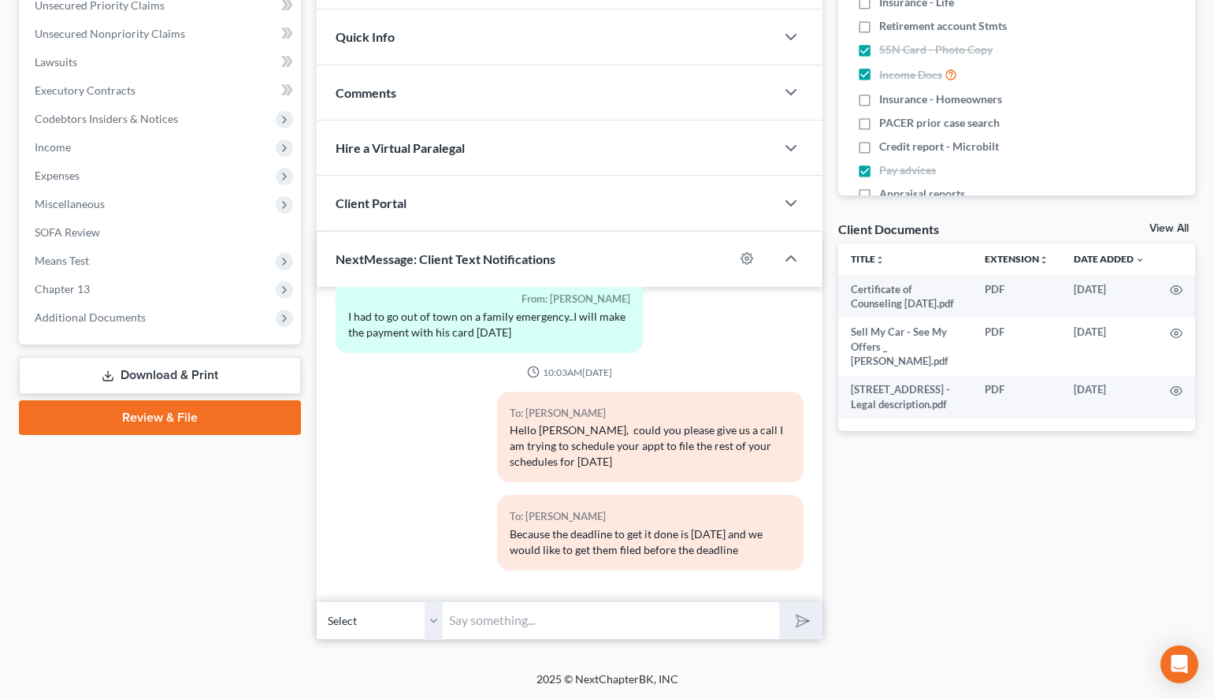
click at [504, 616] on input "text" at bounding box center [611, 620] width 336 height 39
type input "Please Call us"
click at [796, 621] on icon "submit" at bounding box center [799, 620] width 22 height 22
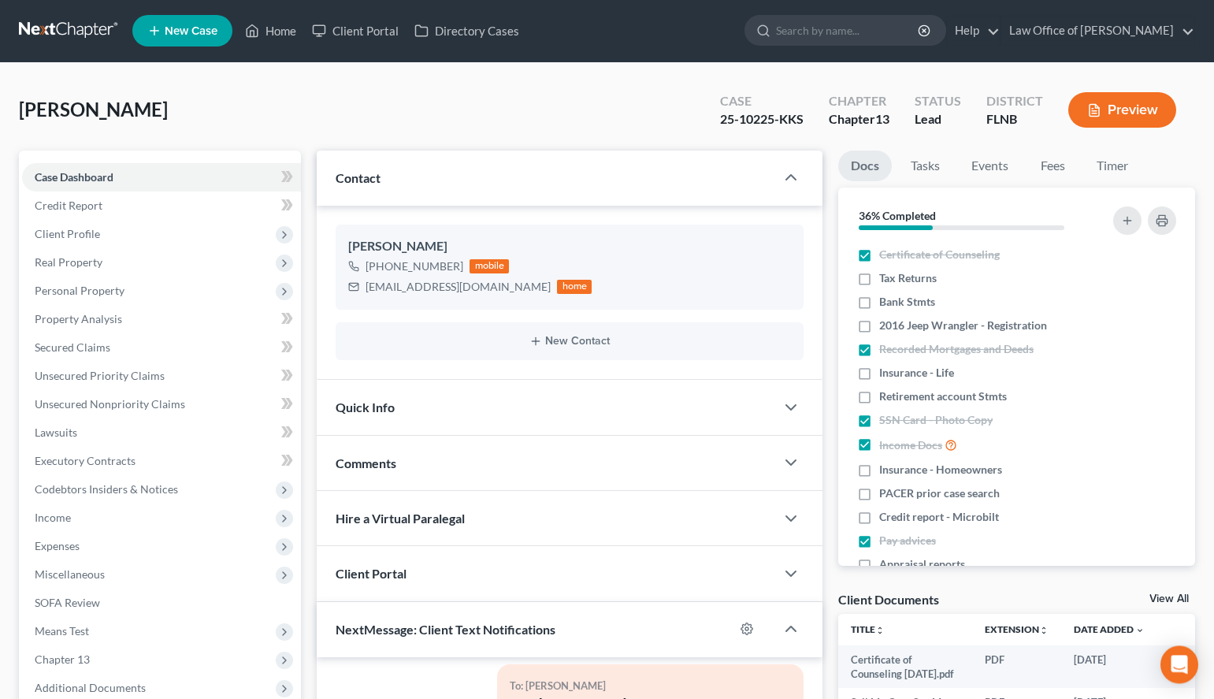
scroll to position [0, 0]
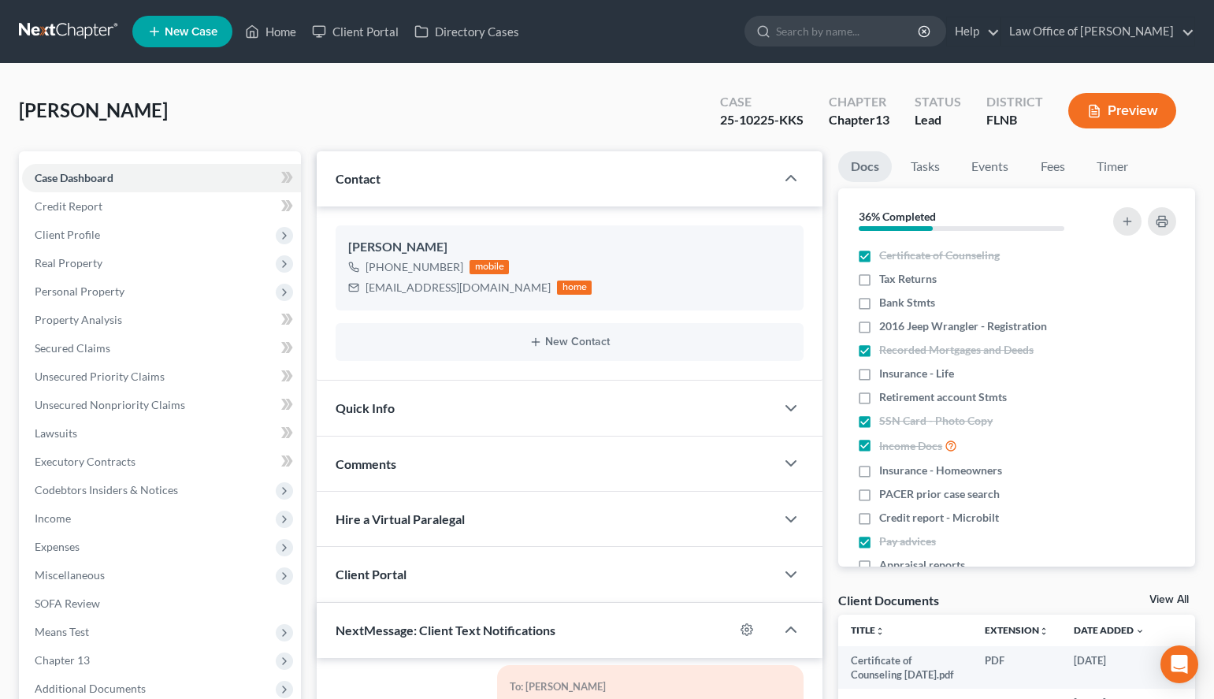
click at [64, 44] on link at bounding box center [69, 31] width 101 height 28
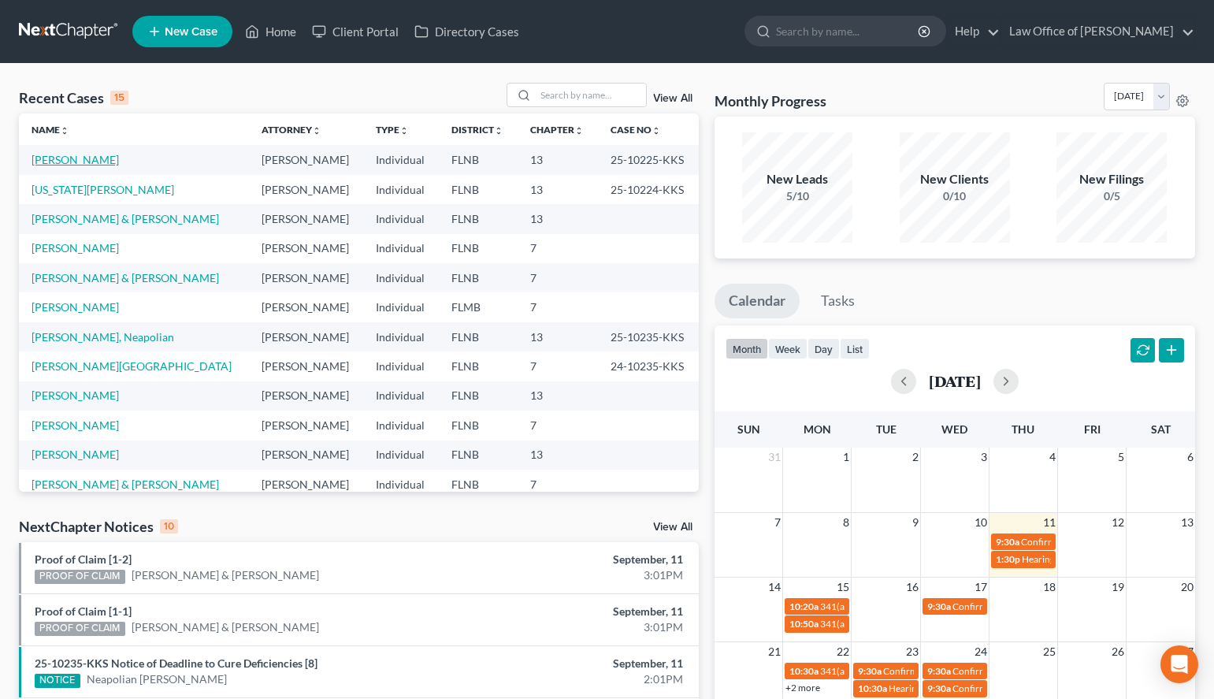
click at [72, 161] on link "Barfield, William" at bounding box center [75, 159] width 87 height 13
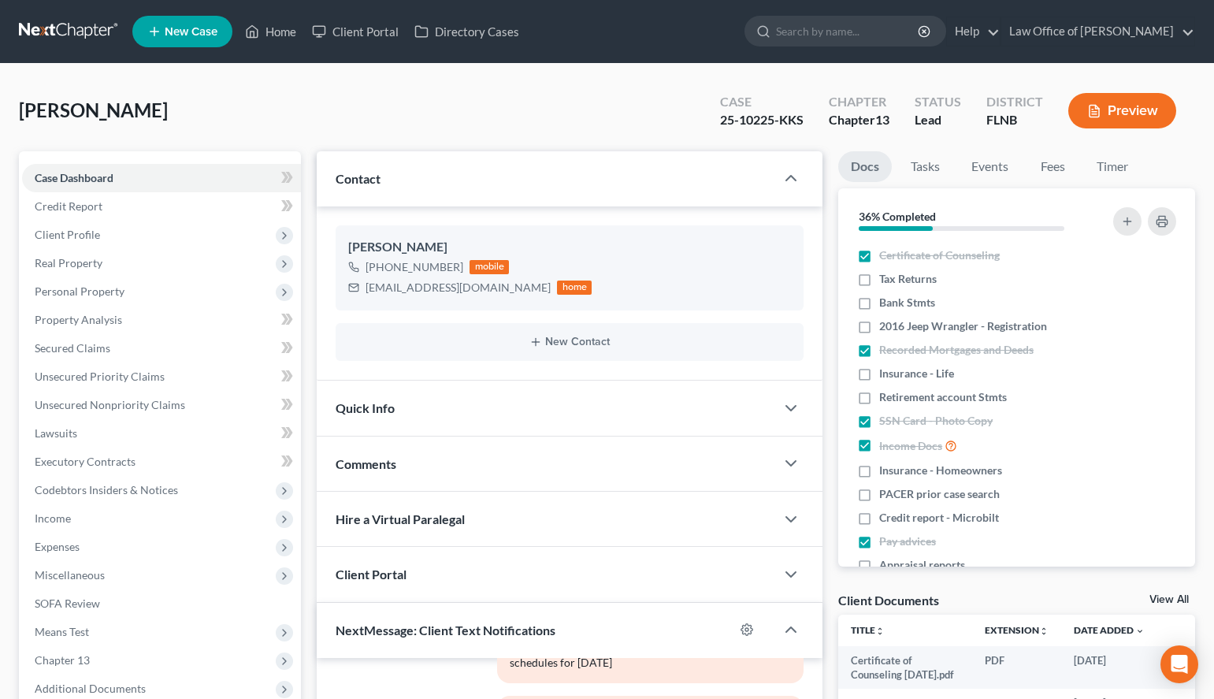
scroll to position [321, 0]
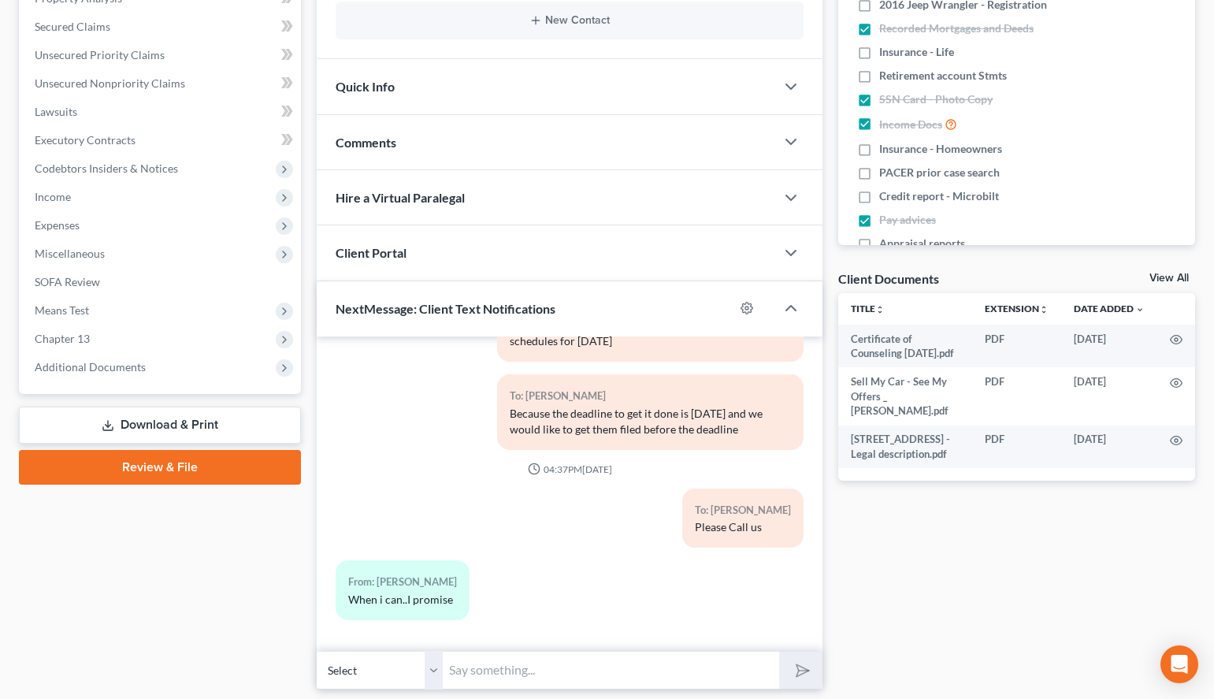
click at [537, 671] on input "text" at bounding box center [611, 670] width 336 height 39
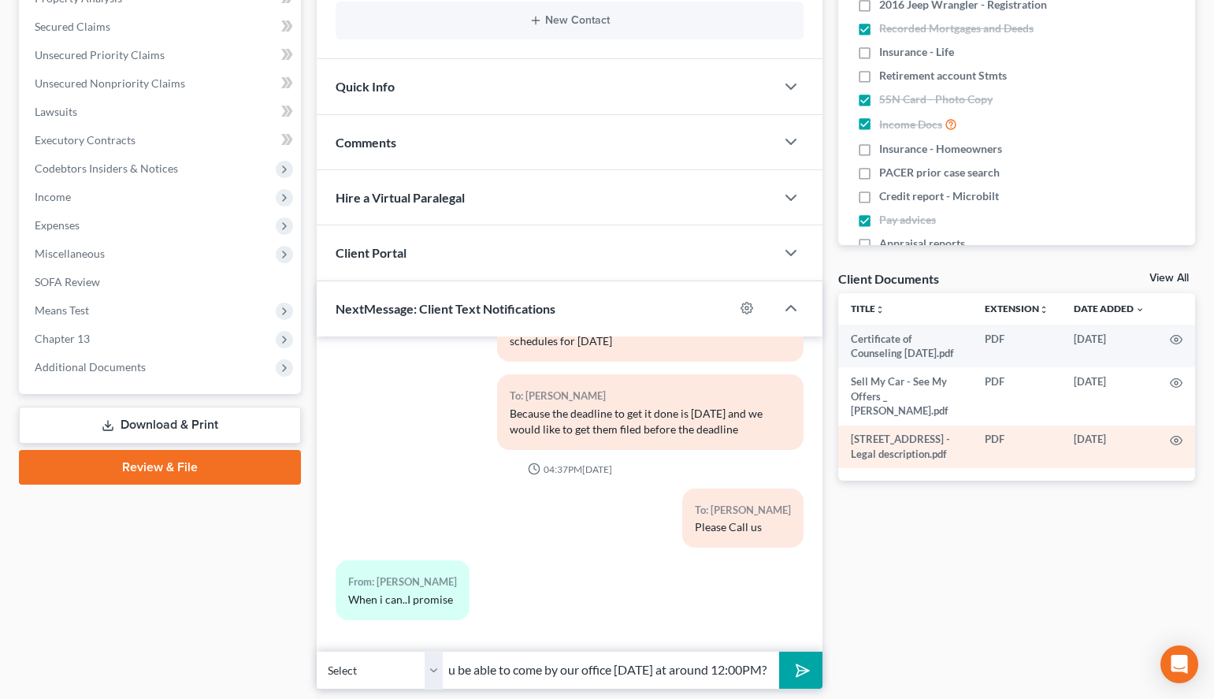
scroll to position [0, 80]
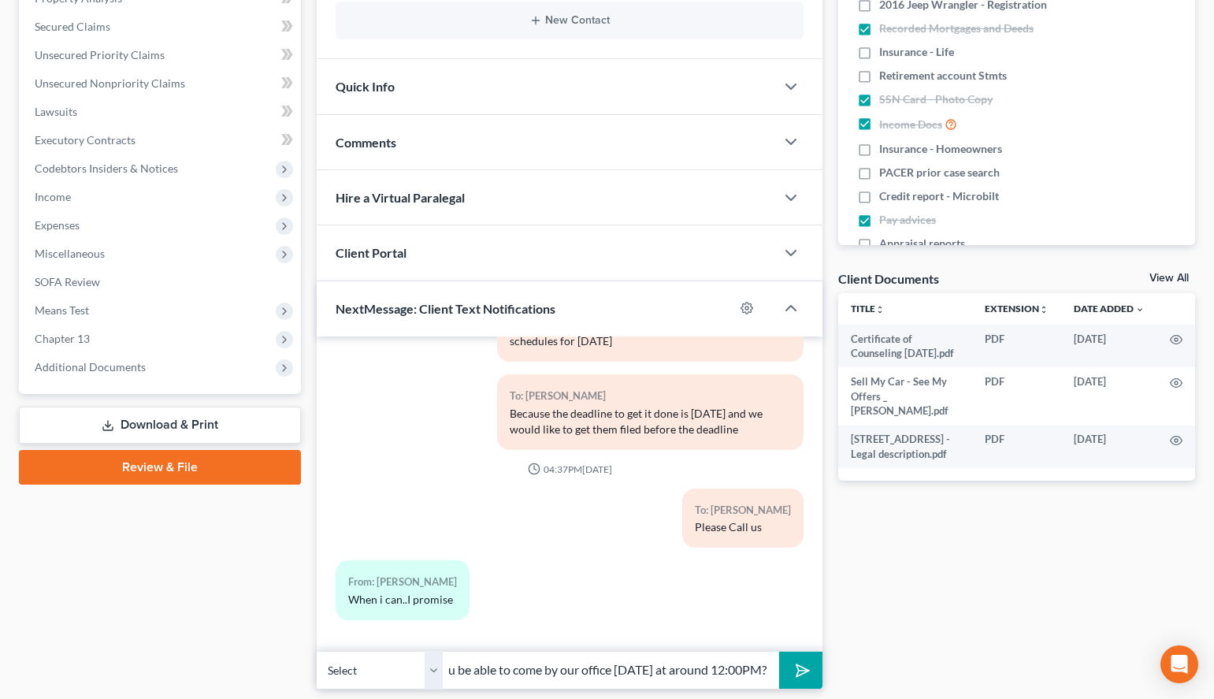
type input "Would you be able to come by our office on Monday at around 12:00PM?"
click at [793, 680] on button "submit" at bounding box center [800, 669] width 43 height 37
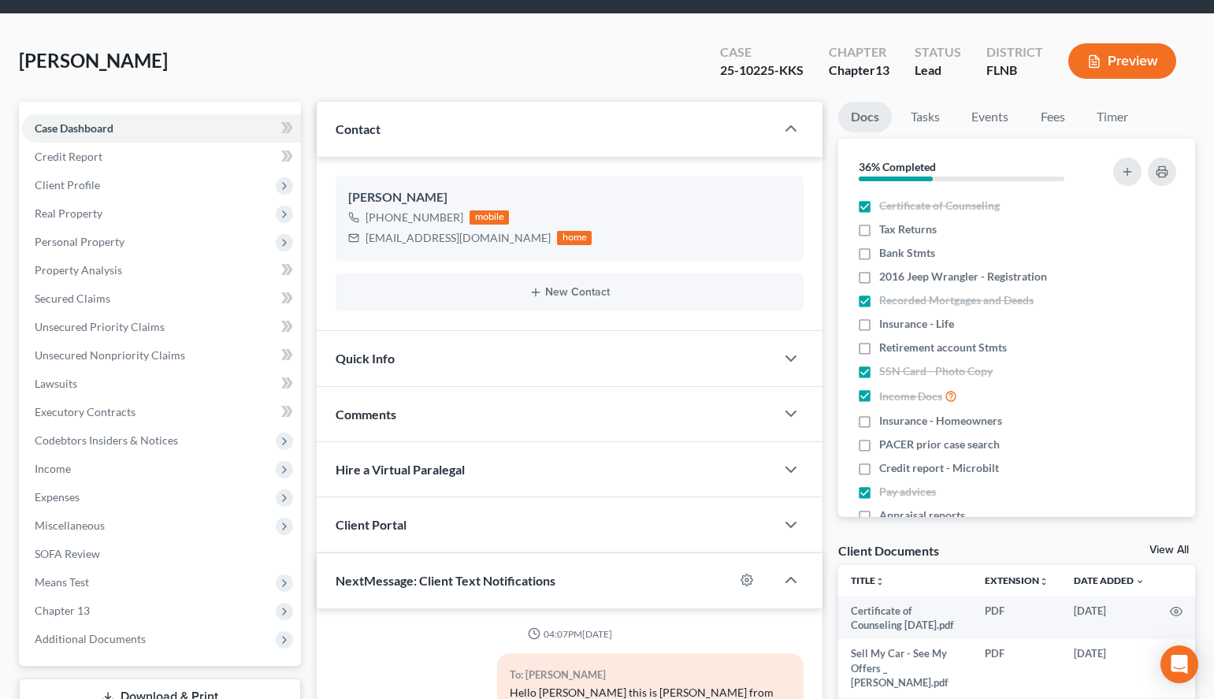
scroll to position [0, 0]
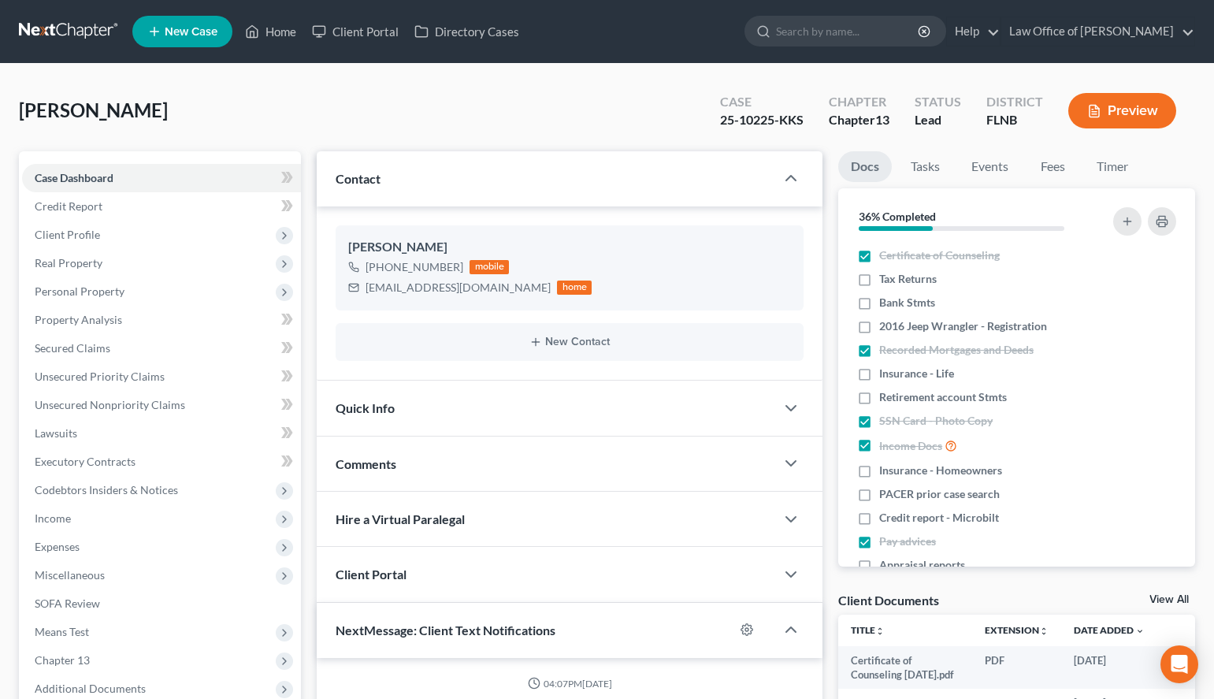
click at [47, 32] on link at bounding box center [69, 31] width 101 height 28
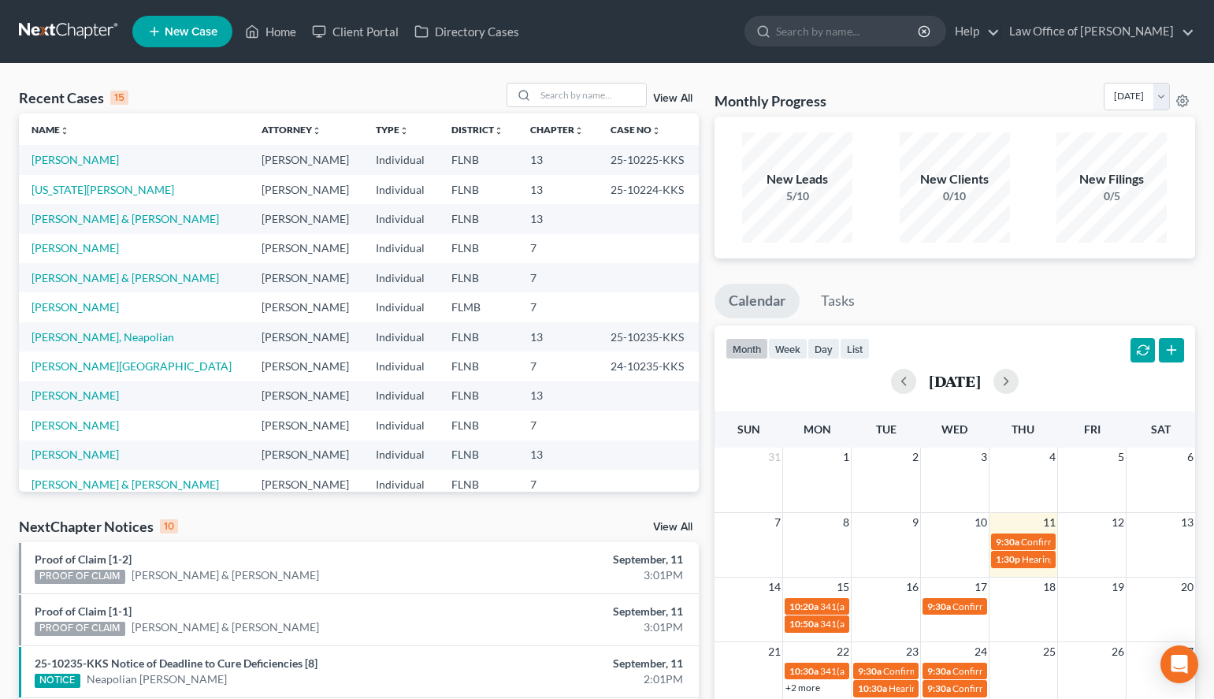
click at [909, 108] on div "Monthly Progress Bankruptcy Bankruptcy September 2025 August 2025 July 2025 Jun…" at bounding box center [954, 100] width 480 height 34
